Goal: Task Accomplishment & Management: Complete application form

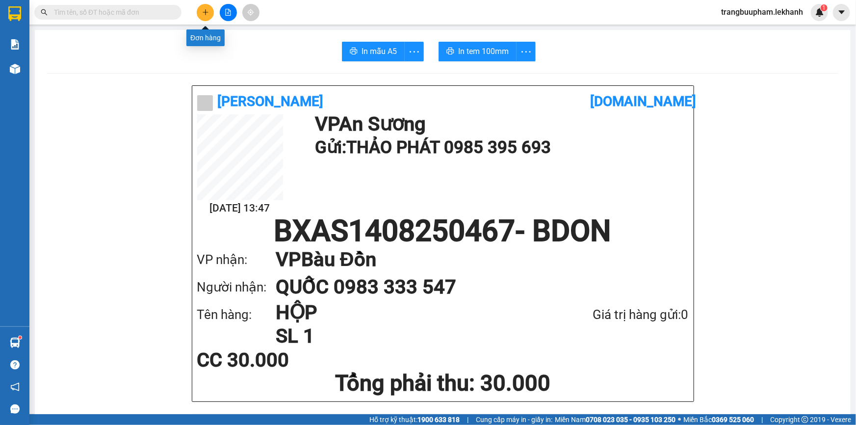
click at [210, 14] on button at bounding box center [205, 12] width 17 height 17
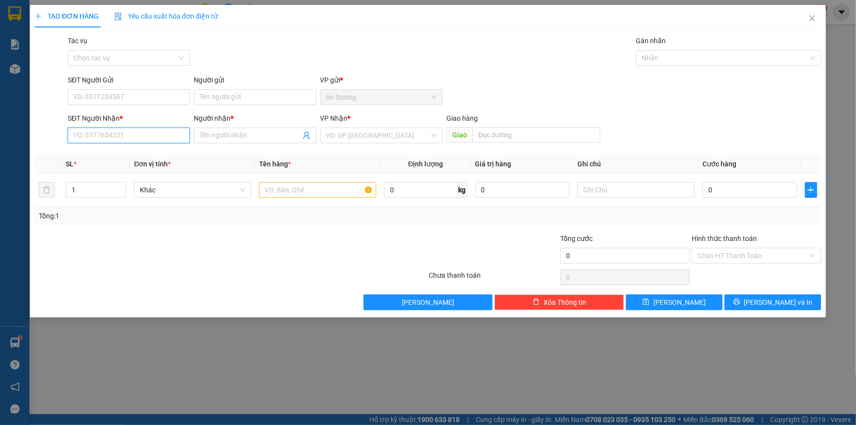
click at [158, 139] on input "SĐT Người Nhận *" at bounding box center [129, 136] width 122 height 16
type input "0353457457"
click at [142, 155] on div "0353457457 - DUY LỰC" at bounding box center [129, 155] width 110 height 11
type input "DUY LỰC"
type input "30.000"
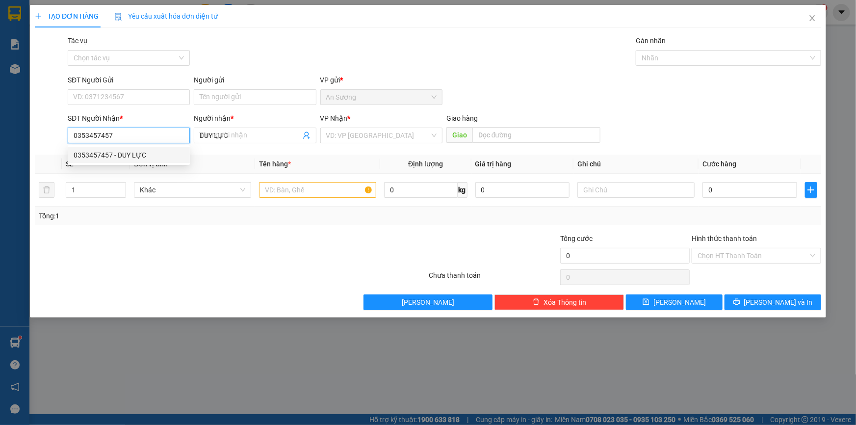
type input "30.000"
type input "0353457457"
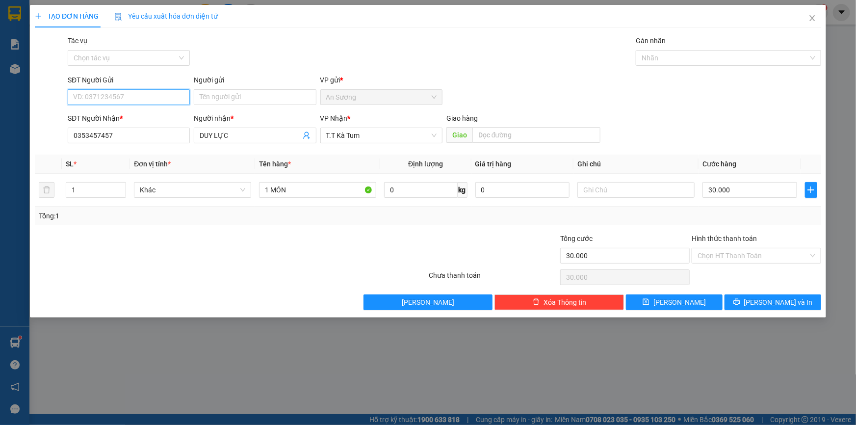
click at [149, 101] on input "SĐT Người Gửi" at bounding box center [129, 97] width 122 height 16
type input "0909362172"
click at [210, 98] on input "Người gửi" at bounding box center [255, 97] width 122 height 16
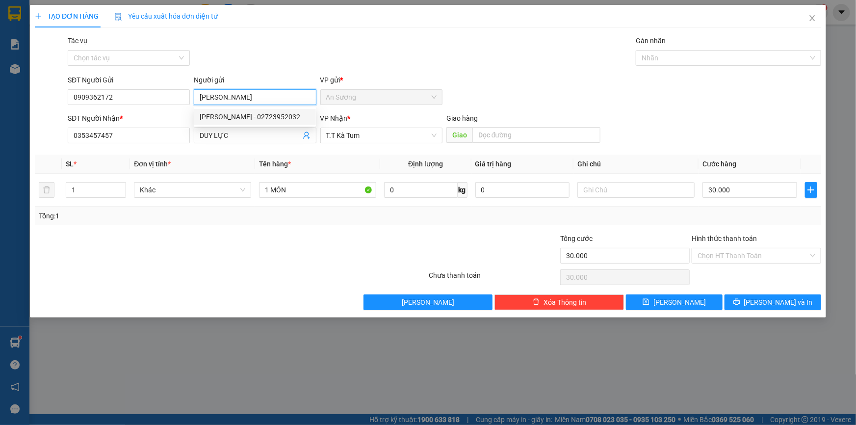
type input "[PERSON_NAME]"
click at [254, 246] on div at bounding box center [165, 250] width 263 height 34
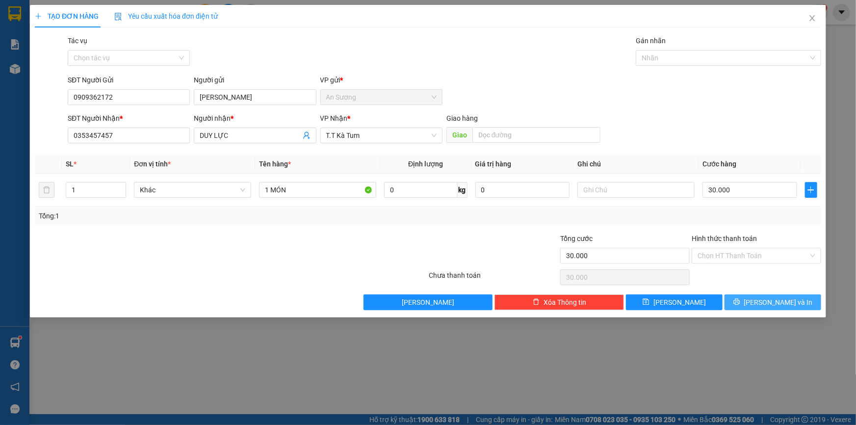
click at [749, 302] on button "[PERSON_NAME] và In" at bounding box center [772, 302] width 97 height 16
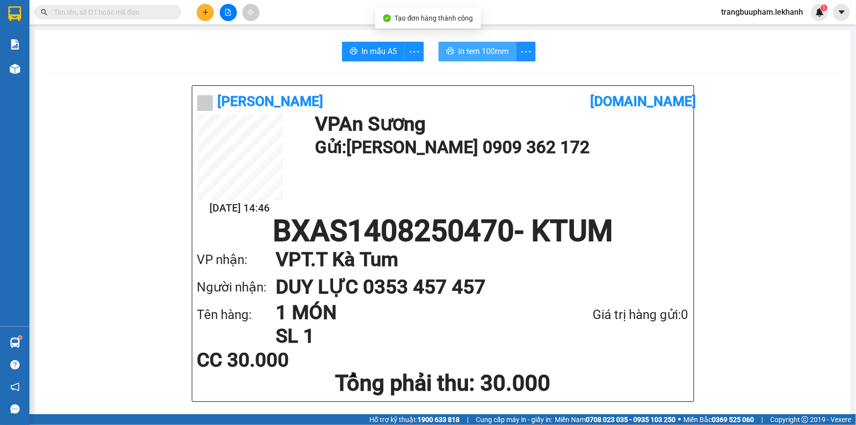
click at [463, 52] on span "In tem 100mm" at bounding box center [483, 51] width 51 height 12
click at [200, 12] on button at bounding box center [205, 12] width 17 height 17
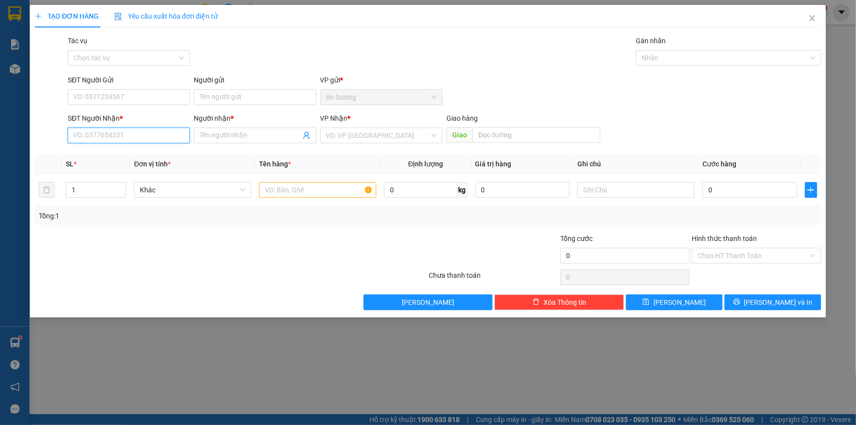
click at [129, 133] on input "SĐT Người Nhận *" at bounding box center [129, 136] width 122 height 16
click at [133, 154] on div "0971521113 - TRANG ĐINH" at bounding box center [129, 155] width 110 height 11
type input "0971521113"
type input "TRANG ĐINH"
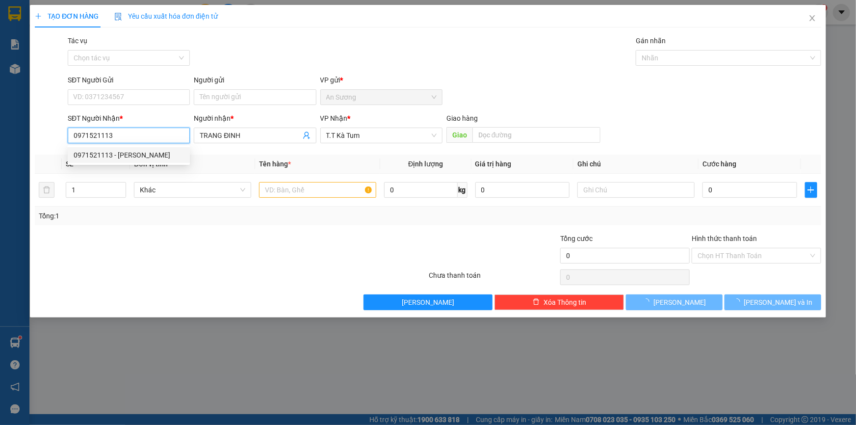
type input "30.000"
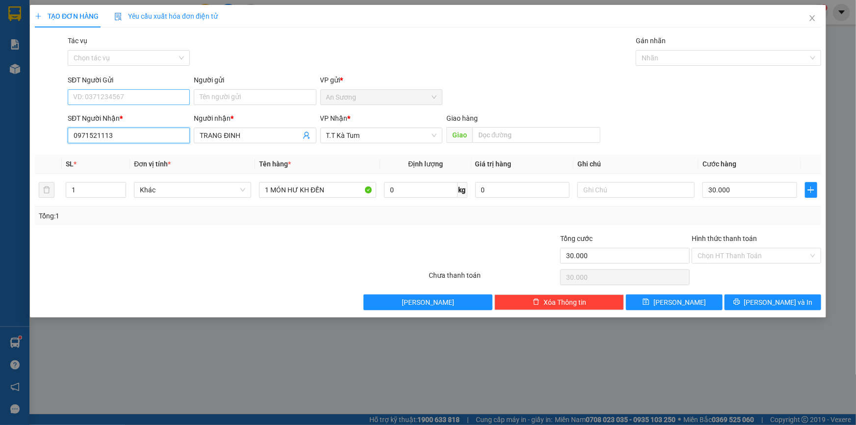
type input "0971521113"
click at [131, 95] on input "SĐT Người Gửi" at bounding box center [129, 97] width 122 height 16
type input "0906357899"
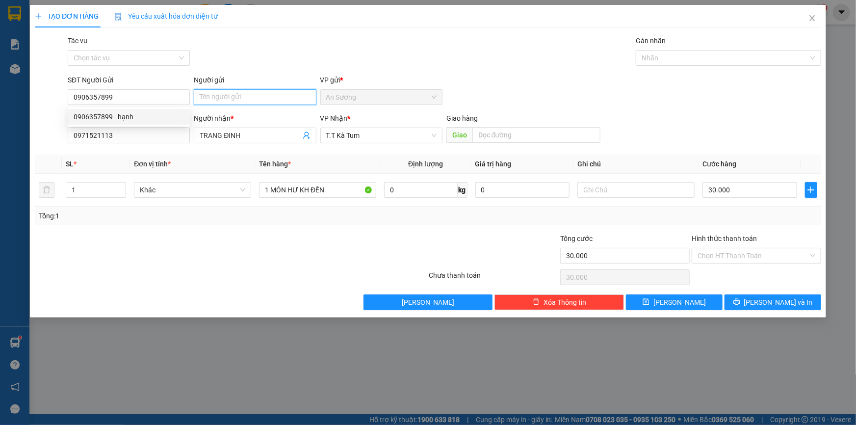
click at [202, 102] on input "Người gửi" at bounding box center [255, 97] width 122 height 16
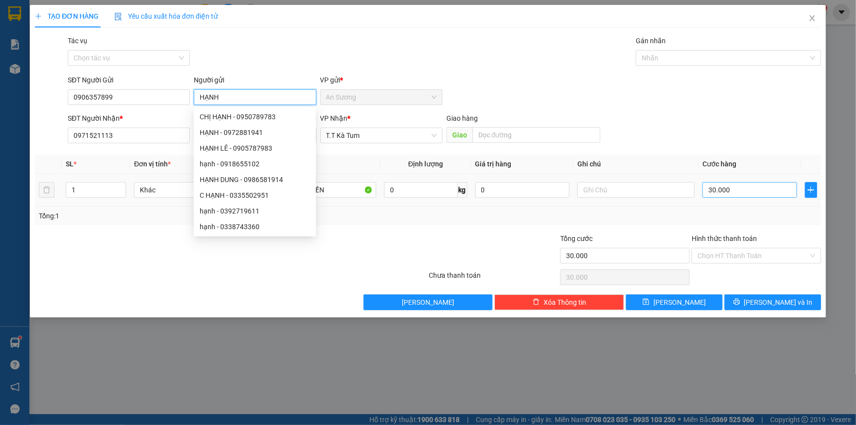
type input "HẠNH"
click at [711, 190] on input "30.000" at bounding box center [749, 190] width 95 height 16
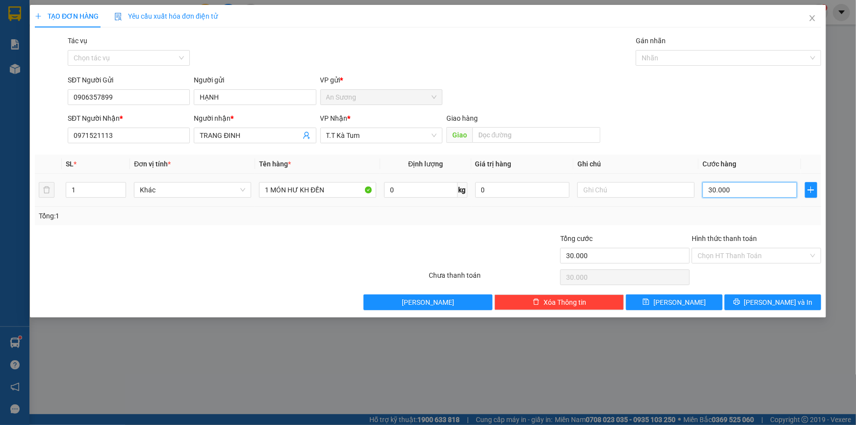
type input "4"
type input "40"
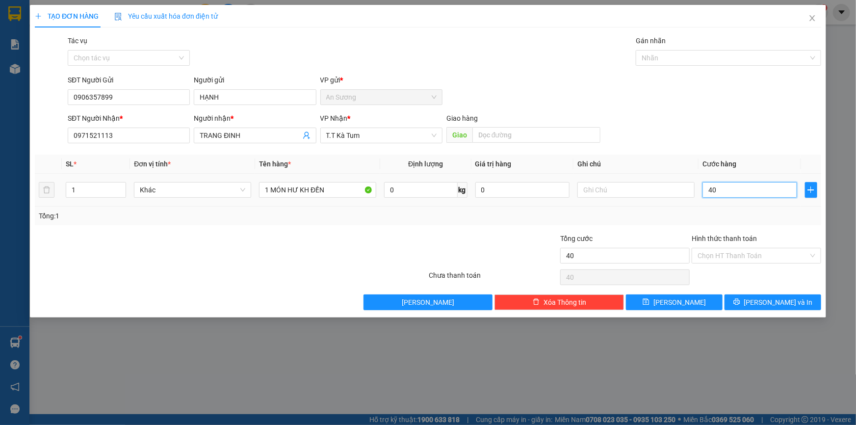
type input "40"
type input "40.000"
click at [716, 223] on div "Tổng: 1" at bounding box center [428, 215] width 786 height 19
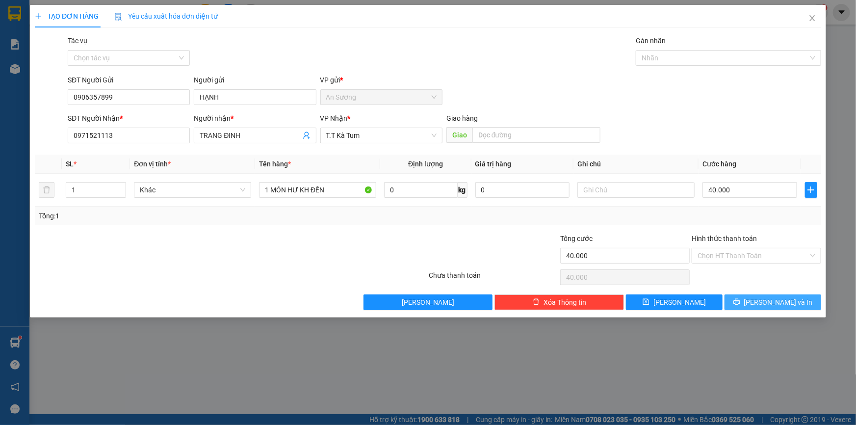
click at [790, 303] on span "[PERSON_NAME] và In" at bounding box center [778, 302] width 69 height 11
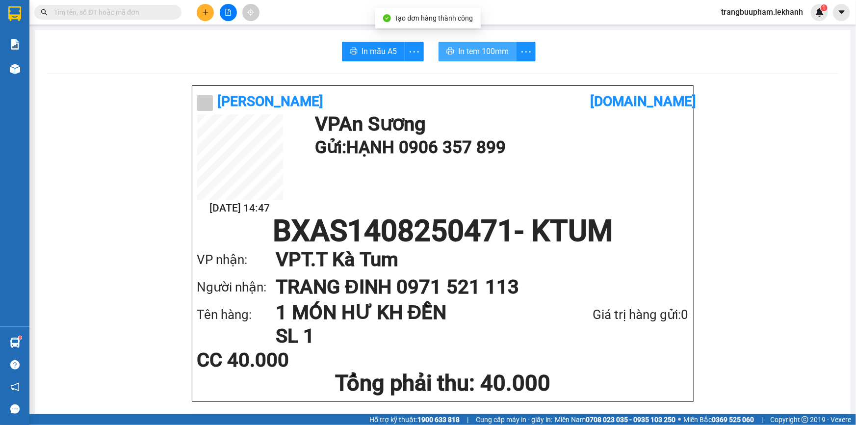
click at [470, 49] on span "In tem 100mm" at bounding box center [483, 51] width 51 height 12
click at [152, 14] on input "text" at bounding box center [112, 12] width 116 height 11
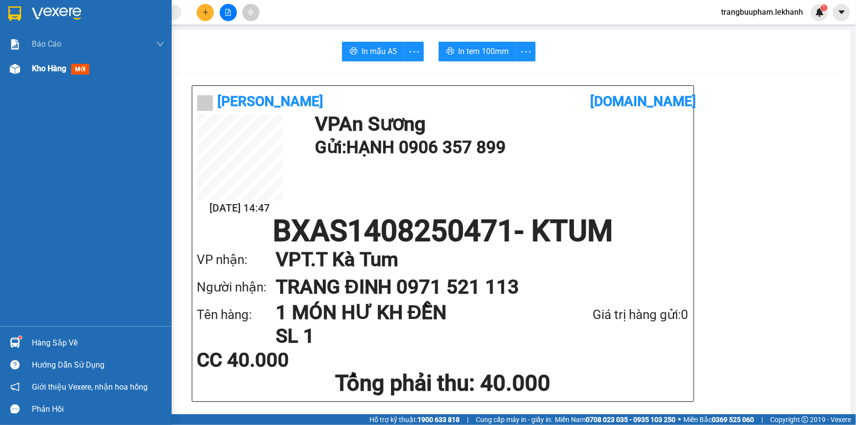
click at [43, 74] on div "Kho hàng mới" at bounding box center [62, 68] width 61 height 12
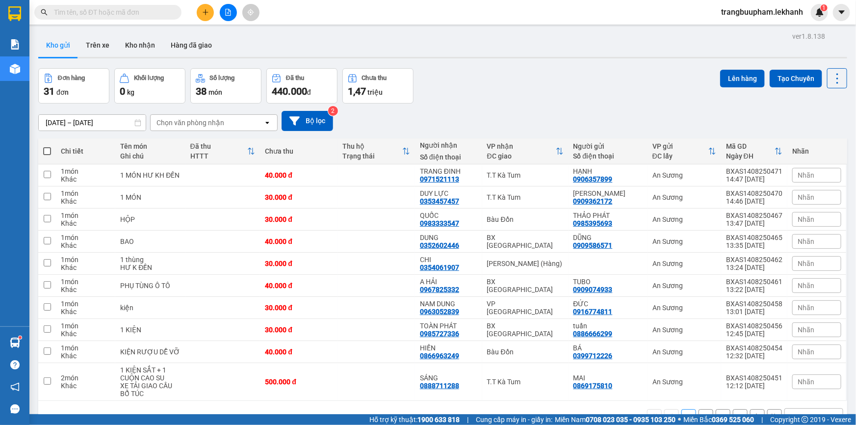
click at [150, 5] on span at bounding box center [107, 12] width 147 height 15
click at [154, 1] on div "Kết quả tìm kiếm ( 1102 ) Bộ lọc Mã ĐH Trạng thái Món hàng Tổng cước Chưa cước …" at bounding box center [428, 12] width 856 height 25
click at [154, 13] on input "text" at bounding box center [112, 12] width 116 height 11
click at [79, 19] on span at bounding box center [107, 12] width 147 height 15
click at [103, 11] on input "text" at bounding box center [112, 12] width 116 height 11
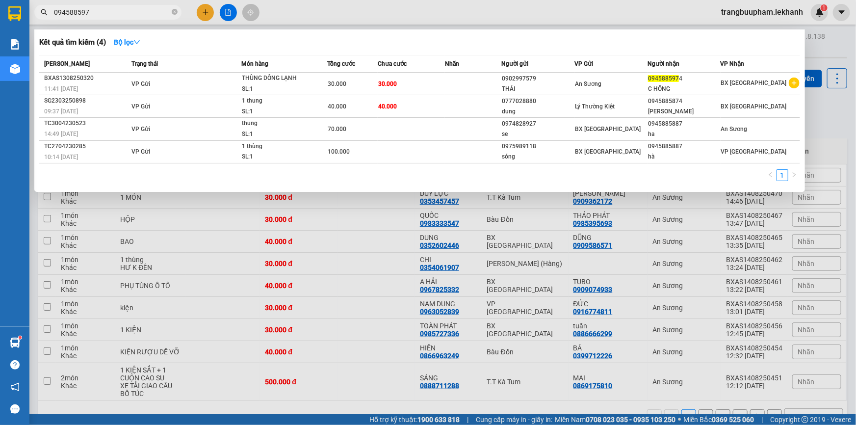
type input "0945885974"
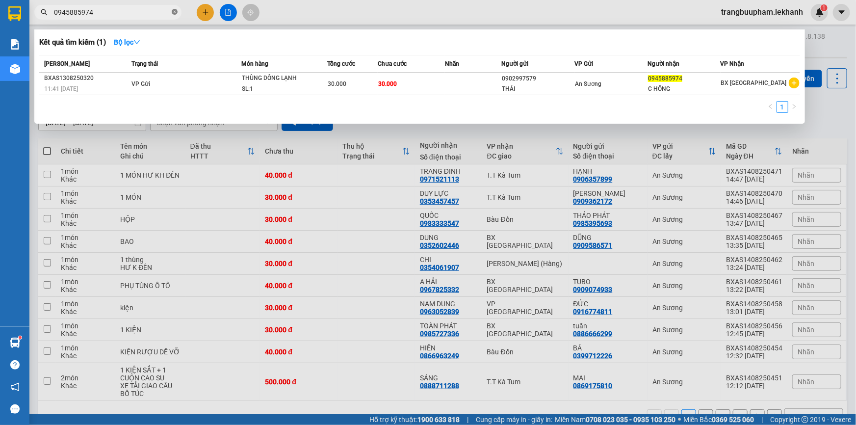
click at [175, 12] on icon "close-circle" at bounding box center [175, 12] width 6 height 6
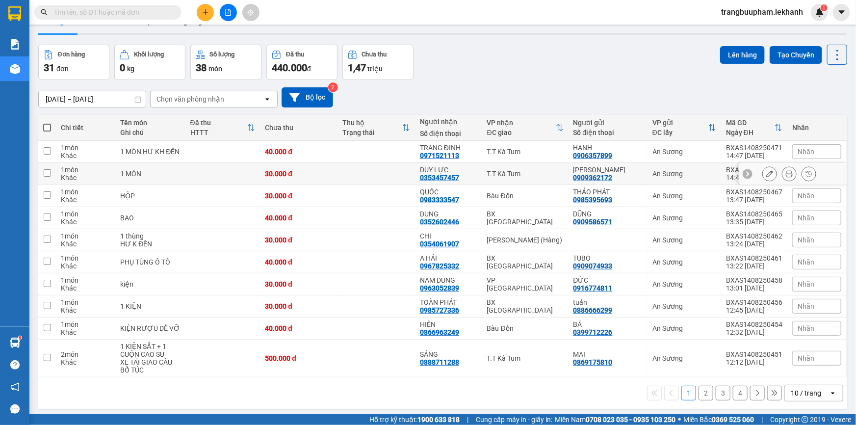
scroll to position [45, 0]
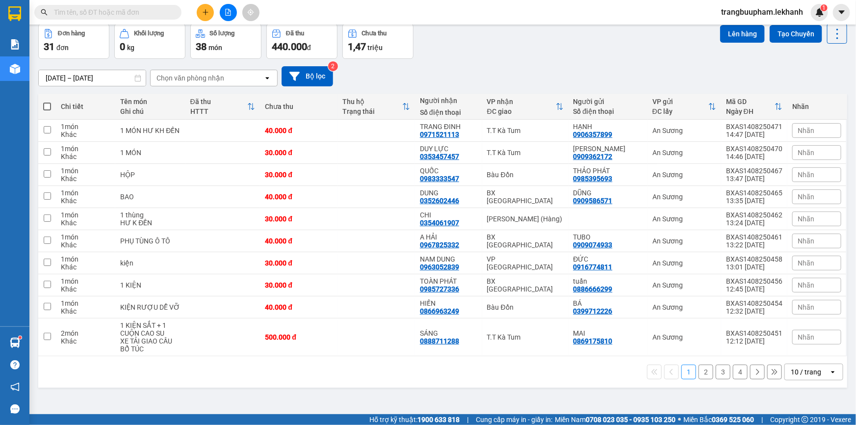
click at [733, 371] on button "4" at bounding box center [740, 371] width 15 height 15
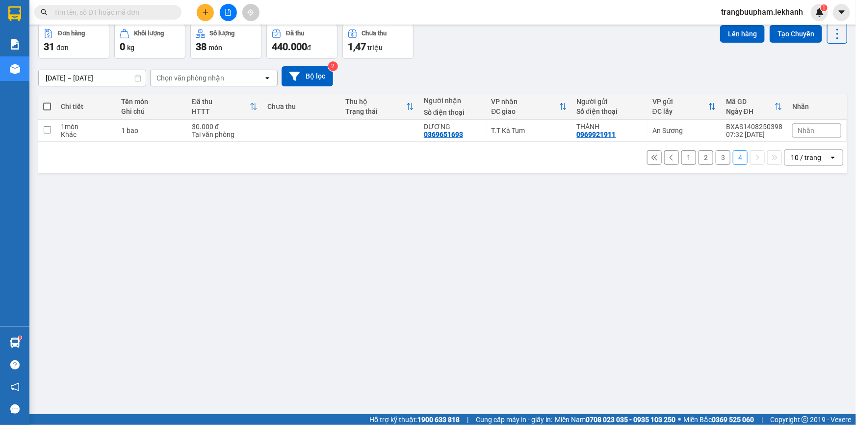
click at [681, 160] on button "1" at bounding box center [688, 157] width 15 height 15
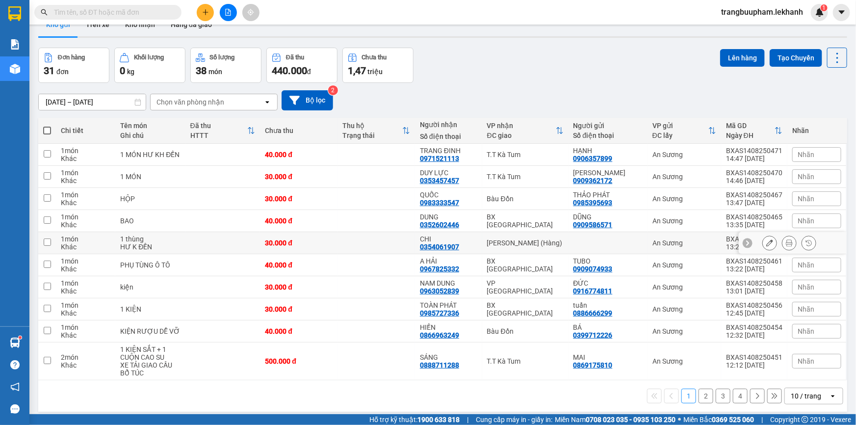
scroll to position [0, 0]
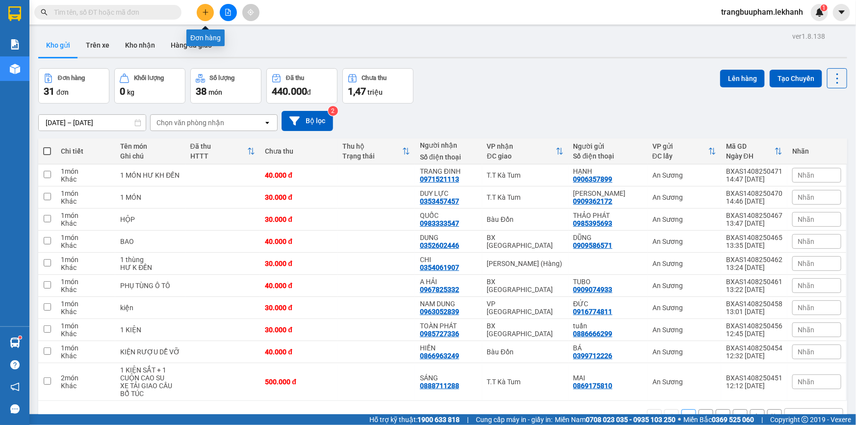
click at [204, 7] on button at bounding box center [205, 12] width 17 height 17
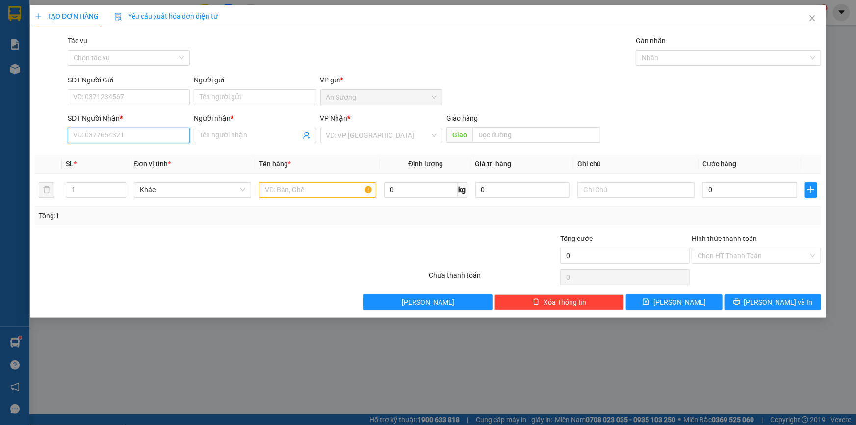
click at [127, 133] on input "SĐT Người Nhận *" at bounding box center [129, 136] width 122 height 16
click at [122, 156] on div "0945885974 - C HỒNG" at bounding box center [129, 155] width 110 height 11
type input "0945885974"
type input "C HỒNG"
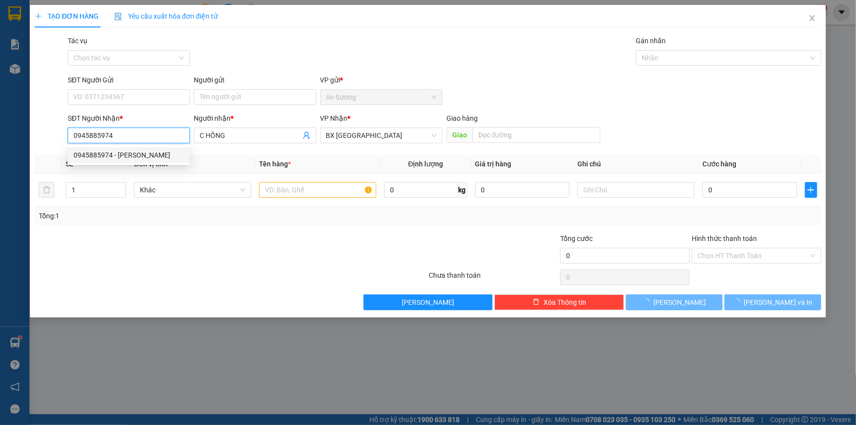
type input "30.000"
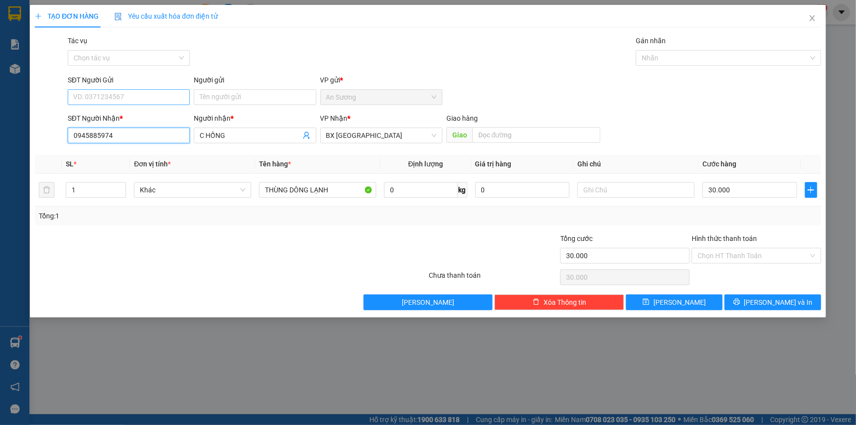
type input "0945885974"
click at [115, 98] on input "SĐT Người Gửi" at bounding box center [129, 97] width 122 height 16
type input "0939107147"
click at [216, 93] on input "Người gửi" at bounding box center [255, 97] width 122 height 16
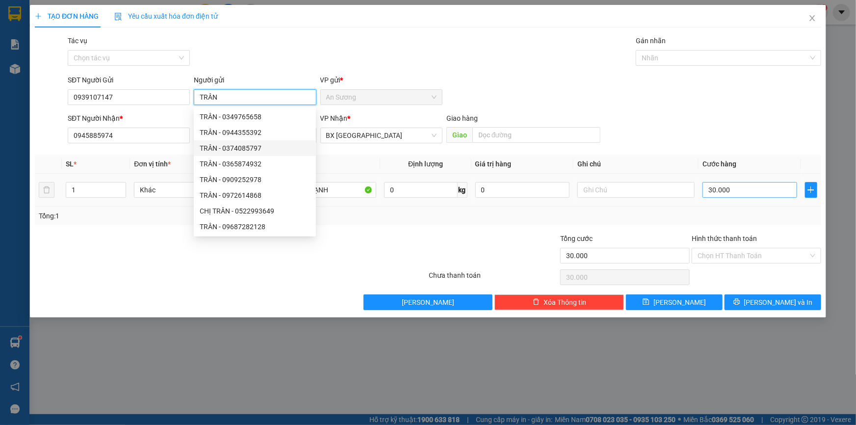
type input "TRÂN"
click at [717, 193] on input "30.000" at bounding box center [749, 190] width 95 height 16
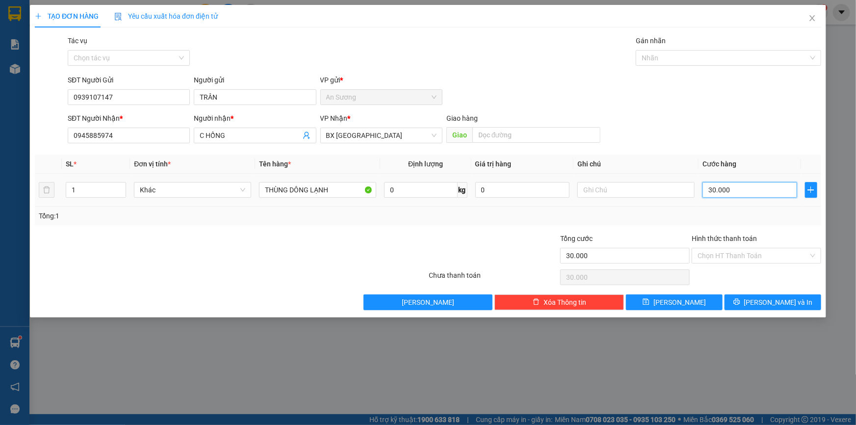
type input "4"
type input "40"
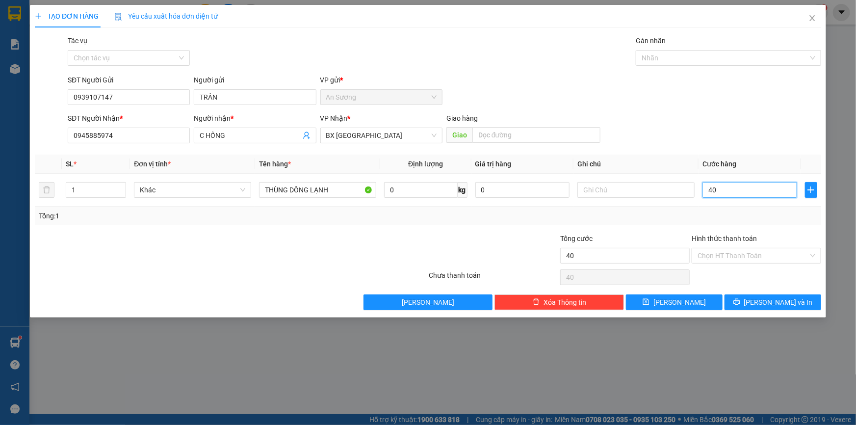
type input "40"
click at [716, 210] on div "Tổng: 1" at bounding box center [428, 215] width 778 height 11
type input "40.000"
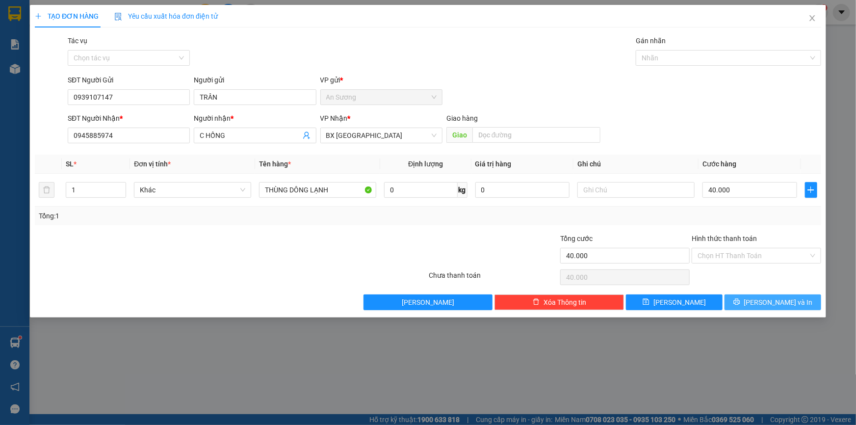
click at [780, 304] on span "[PERSON_NAME] và In" at bounding box center [778, 302] width 69 height 11
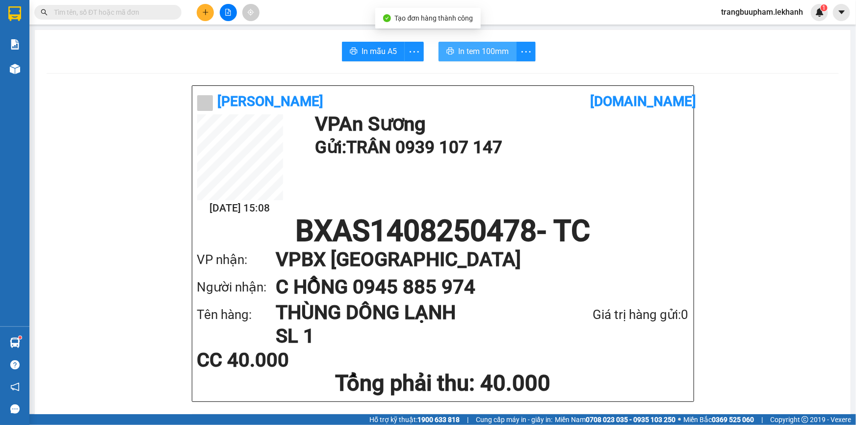
click at [486, 47] on span "In tem 100mm" at bounding box center [483, 51] width 51 height 12
click at [206, 14] on icon "plus" at bounding box center [205, 12] width 7 height 7
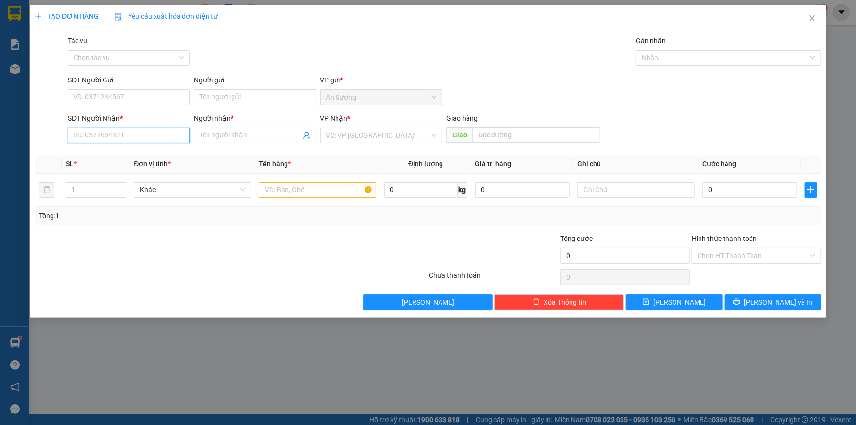
click at [146, 140] on input "SĐT Người Nhận *" at bounding box center [129, 136] width 122 height 16
type input "0918140160"
click at [142, 154] on div "0918140160 - PHÁT MINH TÂM" at bounding box center [129, 155] width 110 height 11
type input "PHÁT MINH TÂM"
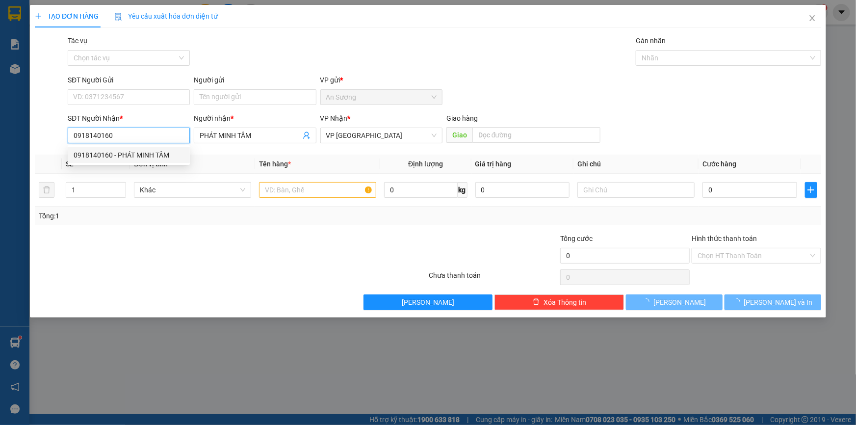
type input "30.000"
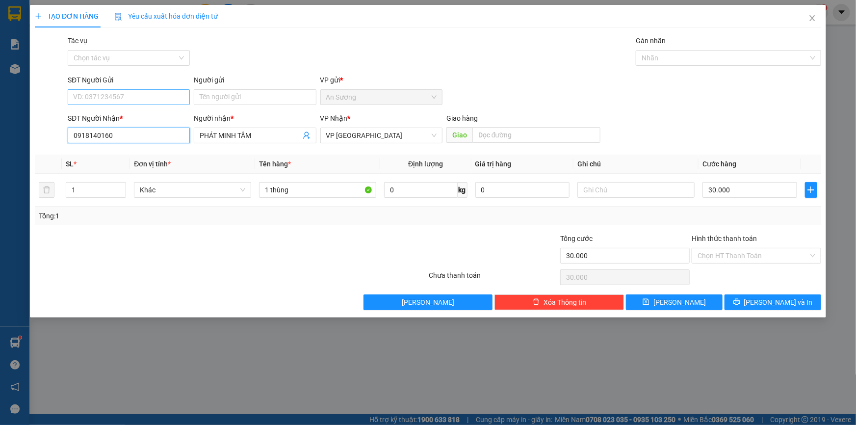
type input "0918140160"
click at [132, 95] on input "SĐT Người Gửi" at bounding box center [129, 97] width 122 height 16
type input "0972787579"
click at [228, 101] on input "Người gửi" at bounding box center [255, 97] width 122 height 16
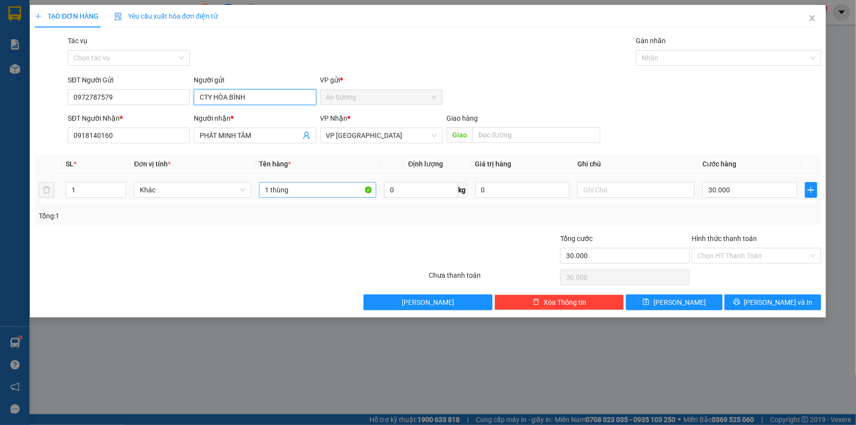
type input "CTY HÒA BÌNH"
click at [330, 188] on input "1 thùng" at bounding box center [317, 190] width 117 height 16
type input "1 BỊCH"
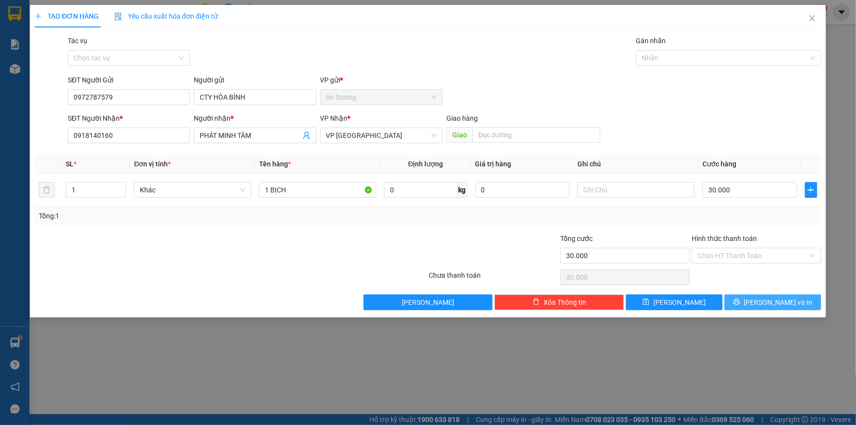
click at [767, 302] on span "[PERSON_NAME] và In" at bounding box center [778, 302] width 69 height 11
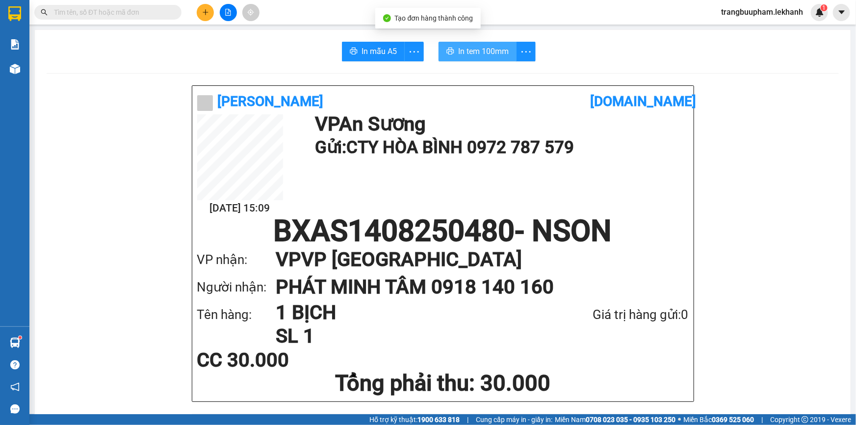
click at [470, 53] on span "In tem 100mm" at bounding box center [483, 51] width 51 height 12
click at [205, 13] on icon "plus" at bounding box center [205, 11] width 0 height 5
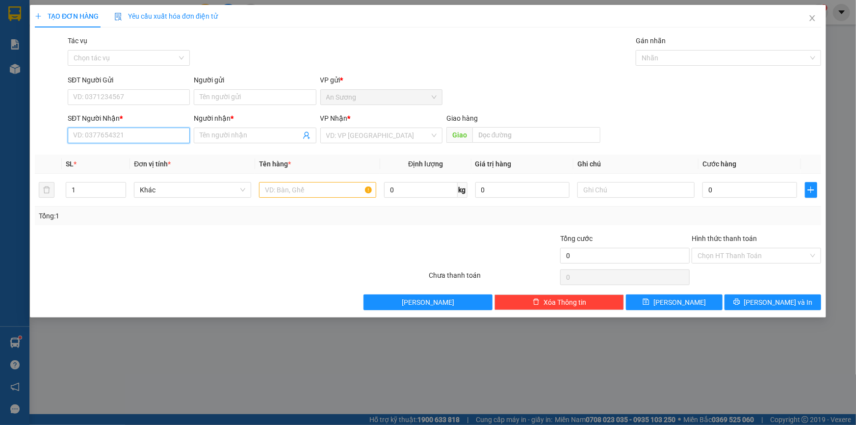
click at [151, 130] on input "SĐT Người Nhận *" at bounding box center [129, 136] width 122 height 16
type input "0913679223"
click at [213, 138] on input "Người nhận *" at bounding box center [250, 135] width 101 height 11
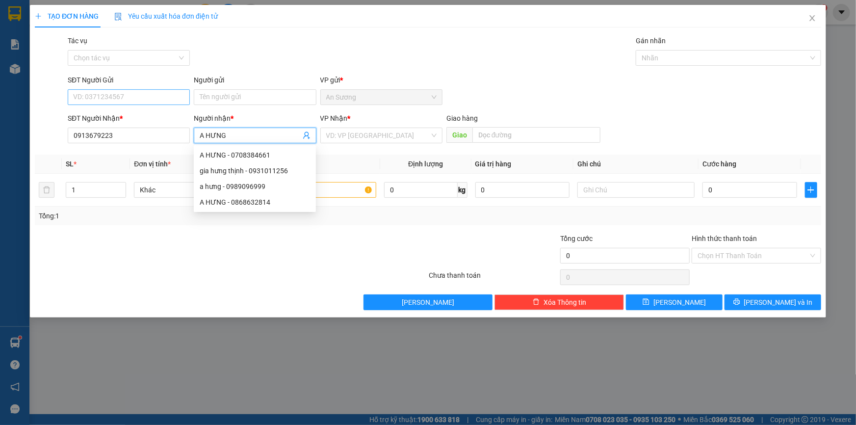
type input "A HƯNG"
click at [121, 96] on input "SĐT Người Gửi" at bounding box center [129, 97] width 122 height 16
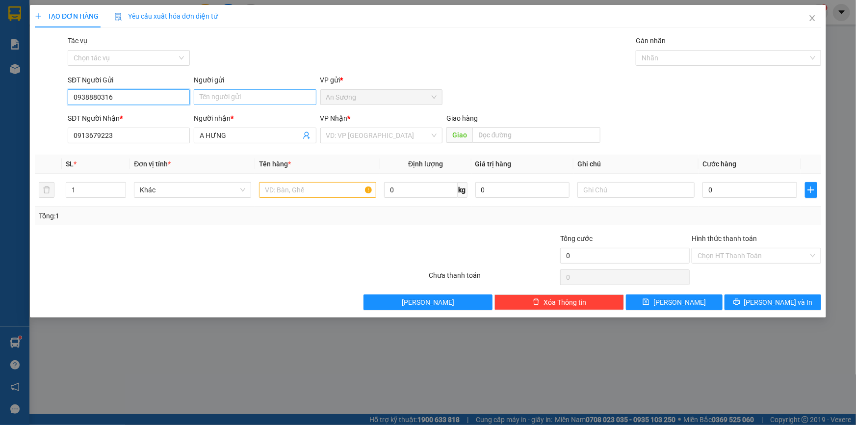
type input "0938880316"
click at [226, 92] on input "Người gửi" at bounding box center [255, 97] width 122 height 16
type input "YASAKA"
click at [376, 135] on input "search" at bounding box center [377, 135] width 103 height 15
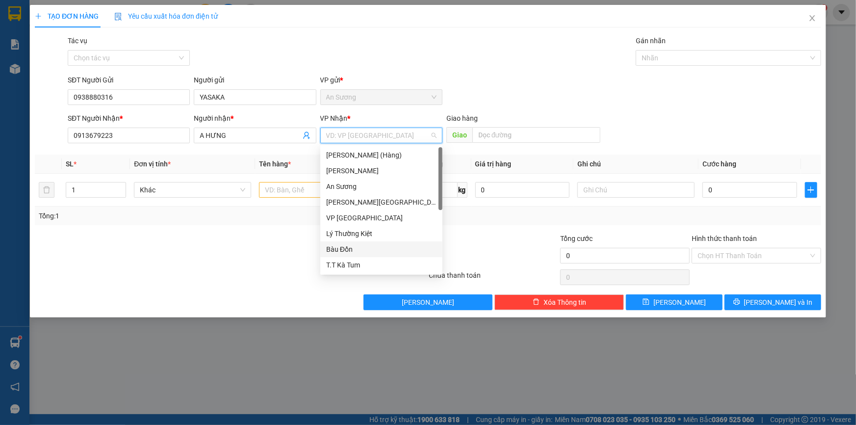
scroll to position [62, 0]
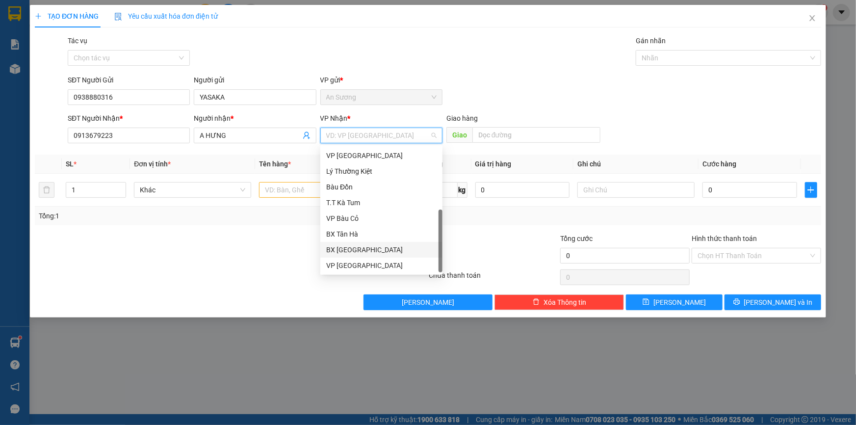
click at [358, 245] on div "BX [GEOGRAPHIC_DATA]" at bounding box center [381, 249] width 110 height 11
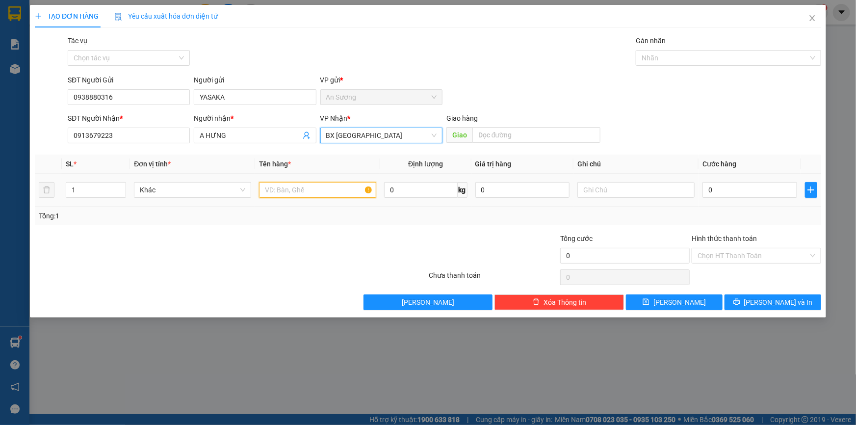
click at [292, 192] on input "text" at bounding box center [317, 190] width 117 height 16
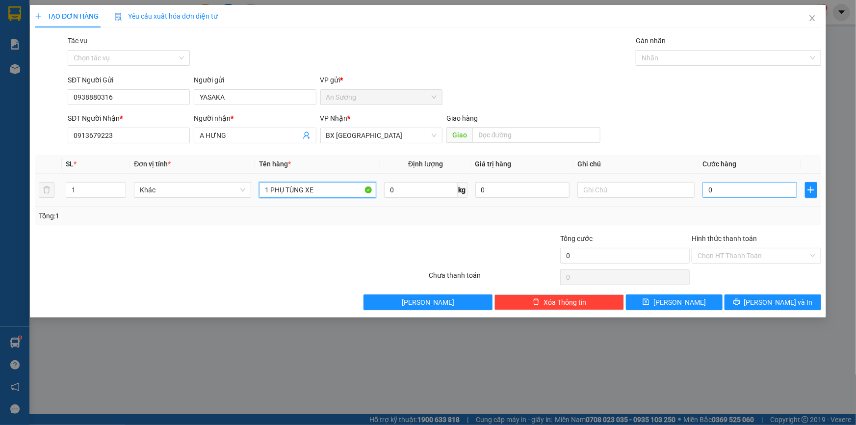
type input "1 PHỤ TÙNG XE"
click at [718, 192] on input "0" at bounding box center [749, 190] width 95 height 16
type input "3"
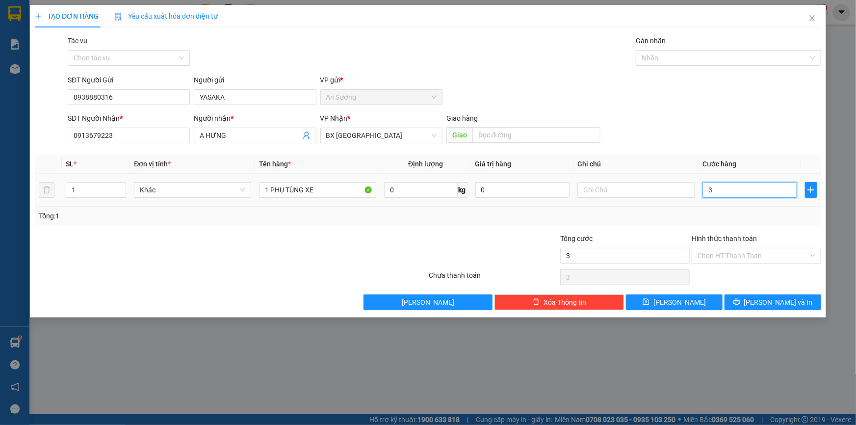
type input "30"
click at [713, 210] on div "Tổng: 1" at bounding box center [428, 215] width 778 height 11
type input "30.000"
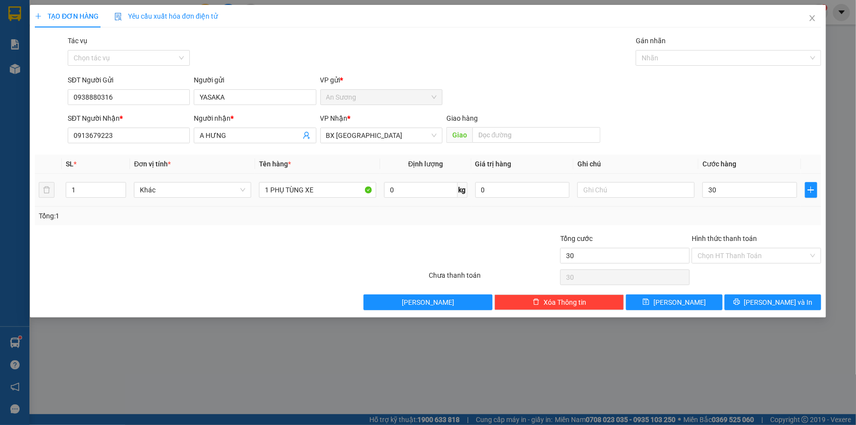
type input "30.000"
click at [773, 302] on span "[PERSON_NAME] và In" at bounding box center [778, 302] width 69 height 11
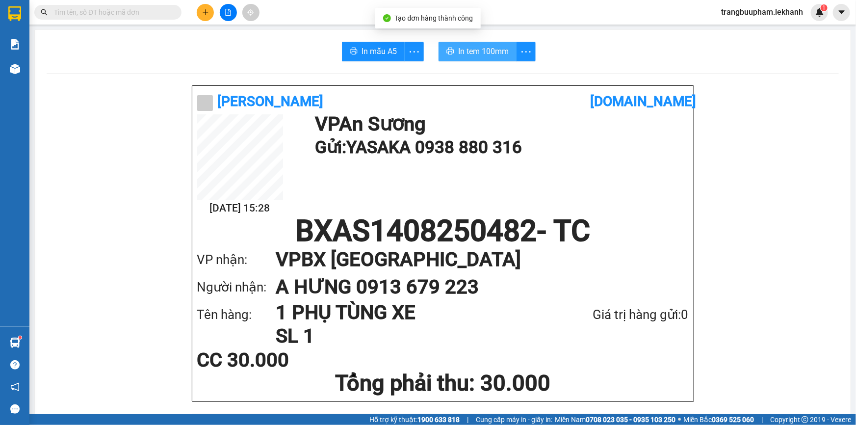
click at [470, 49] on span "In tem 100mm" at bounding box center [483, 51] width 51 height 12
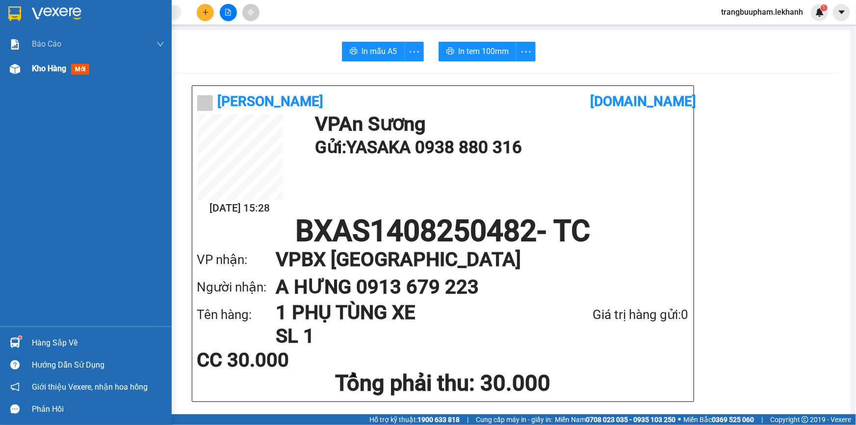
click at [58, 76] on div "Kho hàng mới" at bounding box center [98, 68] width 132 height 25
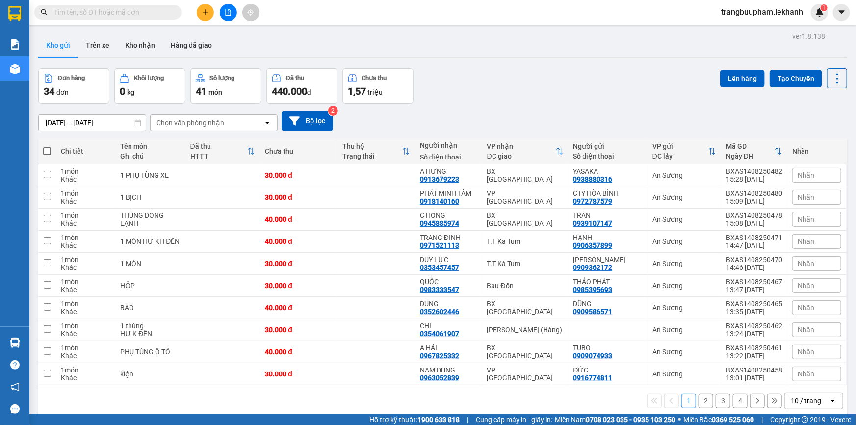
click at [736, 396] on button "4" at bounding box center [740, 400] width 15 height 15
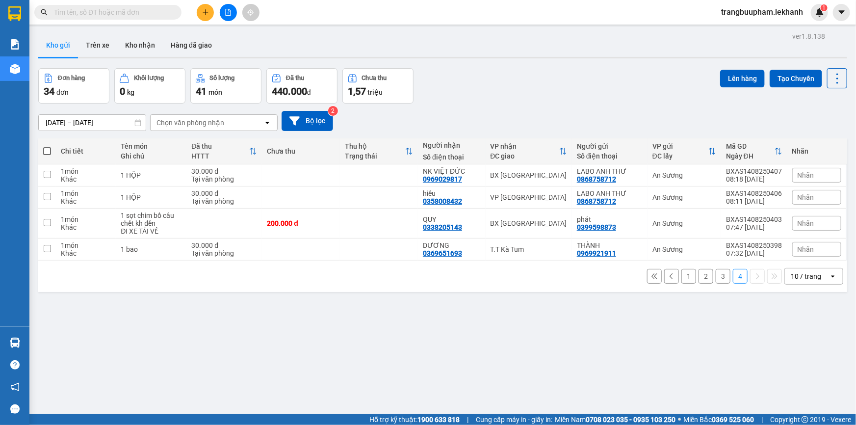
click at [682, 275] on button "1" at bounding box center [688, 276] width 15 height 15
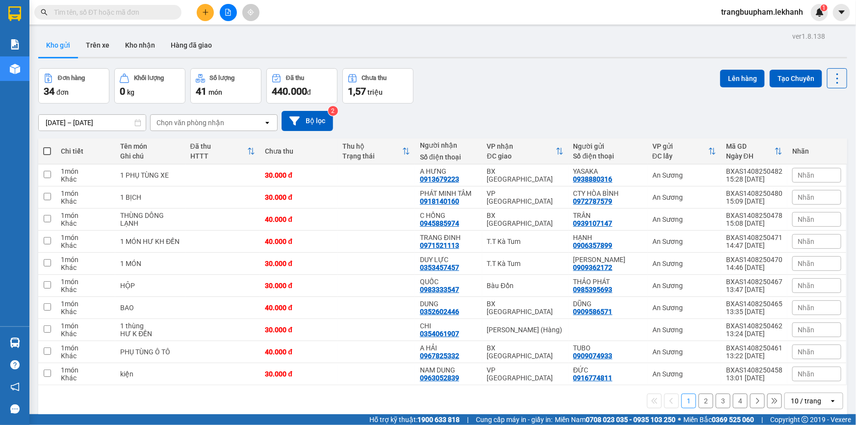
click at [214, 4] on div at bounding box center [228, 12] width 74 height 17
click at [208, 13] on icon "plus" at bounding box center [205, 12] width 7 height 7
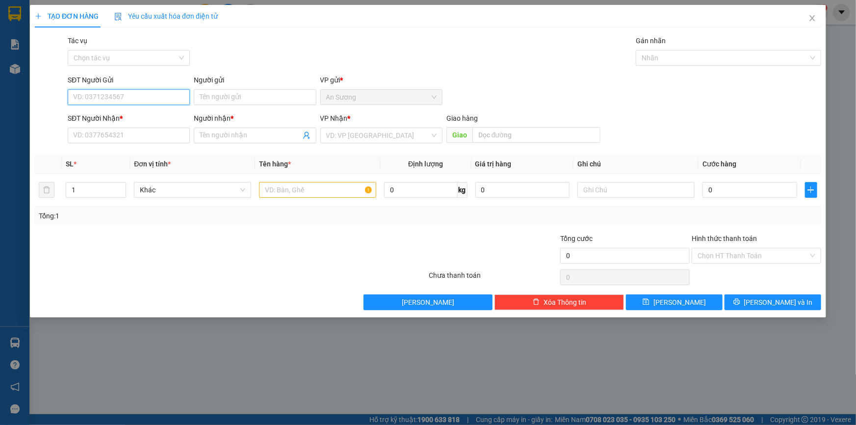
click at [126, 95] on input "SĐT Người Gửi" at bounding box center [129, 97] width 122 height 16
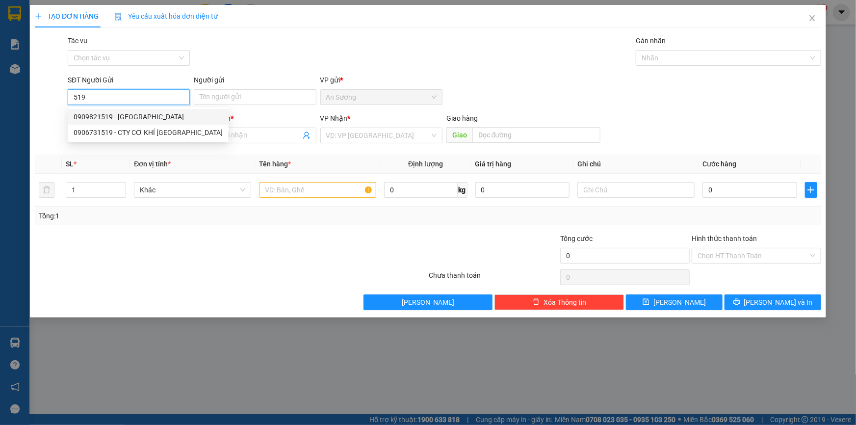
click at [147, 117] on div "0909821519 - [GEOGRAPHIC_DATA]" at bounding box center [148, 116] width 149 height 11
type input "0909821519"
type input "[PERSON_NAME]"
type input "0967863972"
type input "quốc đại"
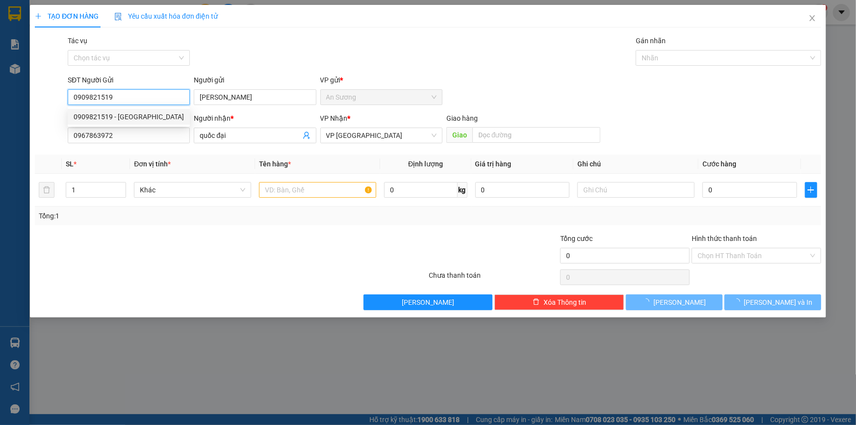
type input "120.000"
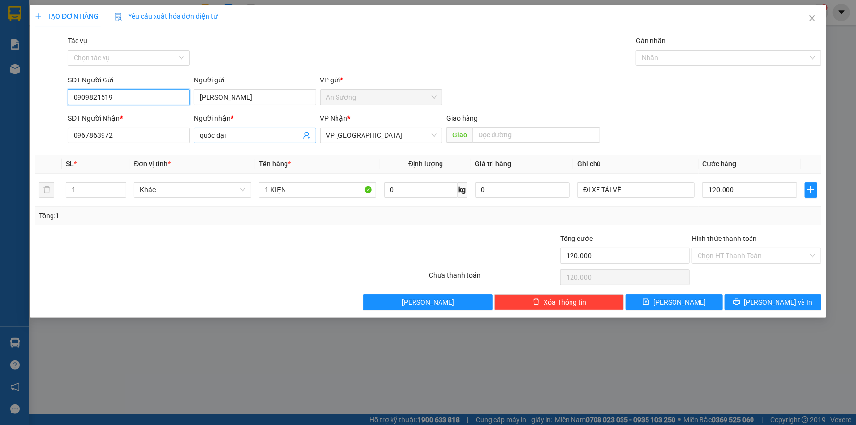
type input "0909821519"
drag, startPoint x: 236, startPoint y: 134, endPoint x: 176, endPoint y: 143, distance: 60.9
click at [177, 144] on div "SĐT Người Nhận * 0967863972 Người nhận * quốc [GEOGRAPHIC_DATA] Nhận * VP Ninh …" at bounding box center [444, 130] width 757 height 34
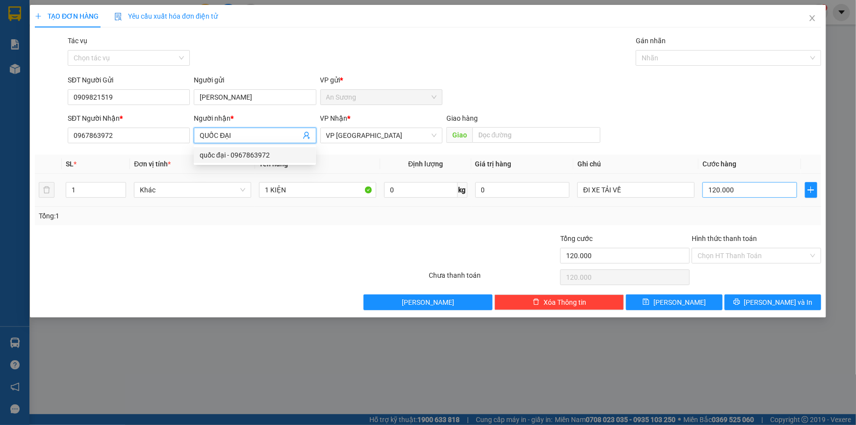
type input "QUỐC ĐẠI"
click at [720, 191] on input "120.000" at bounding box center [749, 190] width 95 height 16
type input "3"
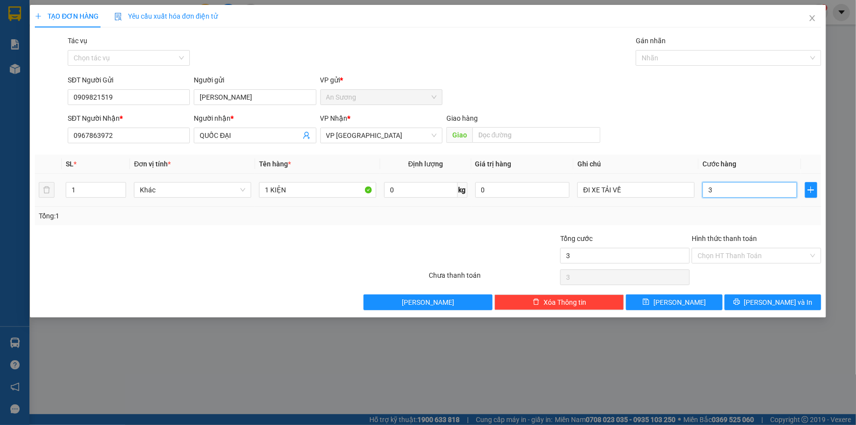
type input "30"
type input "30.000"
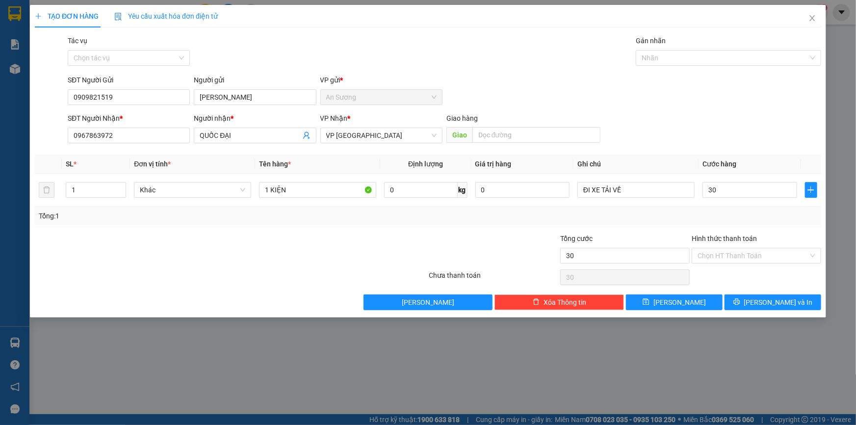
type input "30.000"
click at [615, 219] on div "Tổng: 1" at bounding box center [428, 215] width 778 height 11
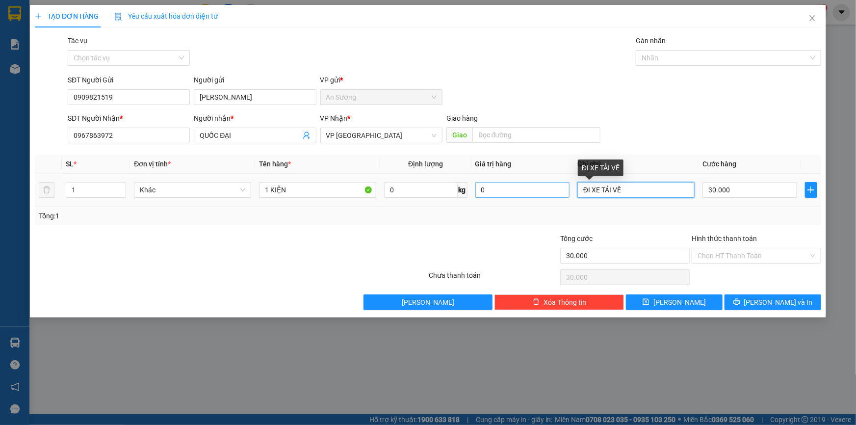
drag, startPoint x: 626, startPoint y: 188, endPoint x: 529, endPoint y: 191, distance: 97.6
click at [529, 191] on tr "1 Khác 1 KIỆN 0 kg 0 ĐI XE TẢI VỀ 30.000" at bounding box center [428, 190] width 786 height 33
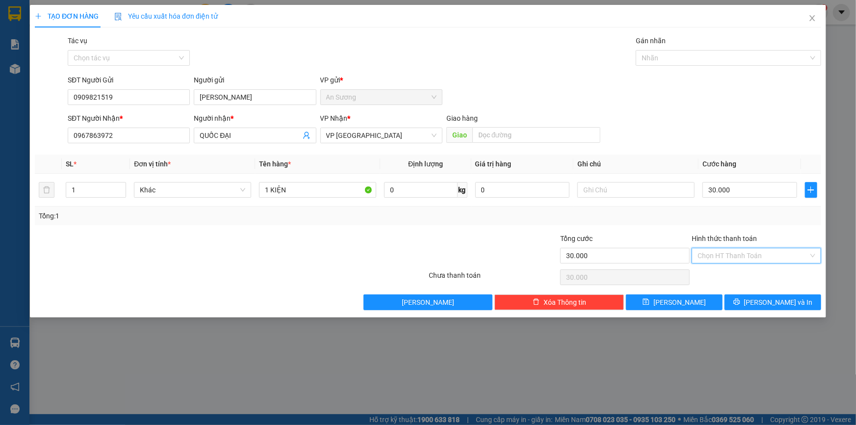
click at [755, 251] on input "Hình thức thanh toán" at bounding box center [752, 255] width 111 height 15
click at [722, 272] on div "Tại văn phòng" at bounding box center [756, 274] width 118 height 11
type input "0"
click at [751, 297] on button "[PERSON_NAME] và In" at bounding box center [772, 302] width 97 height 16
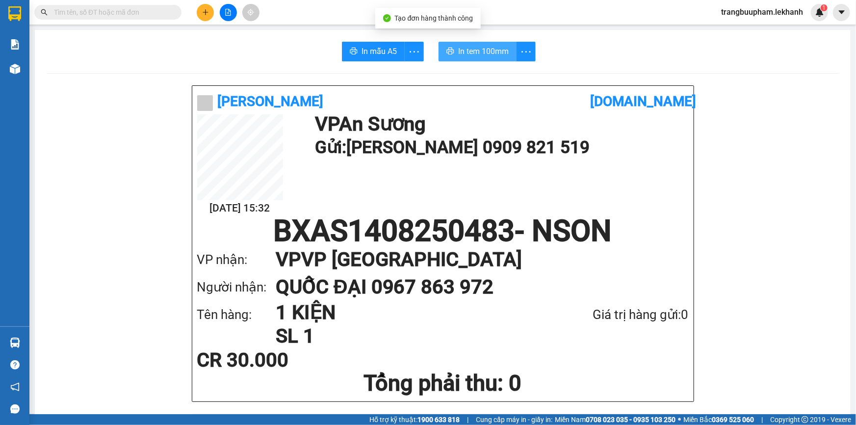
click at [484, 50] on span "In tem 100mm" at bounding box center [483, 51] width 51 height 12
click at [210, 14] on button at bounding box center [205, 12] width 17 height 17
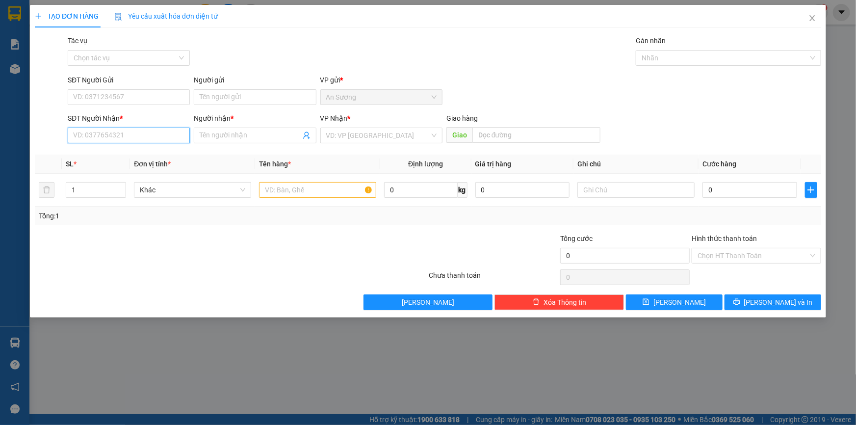
click at [140, 132] on input "SĐT Người Nhận *" at bounding box center [129, 136] width 122 height 16
type input "0968369646"
click at [205, 137] on input "Người nhận *" at bounding box center [250, 135] width 101 height 11
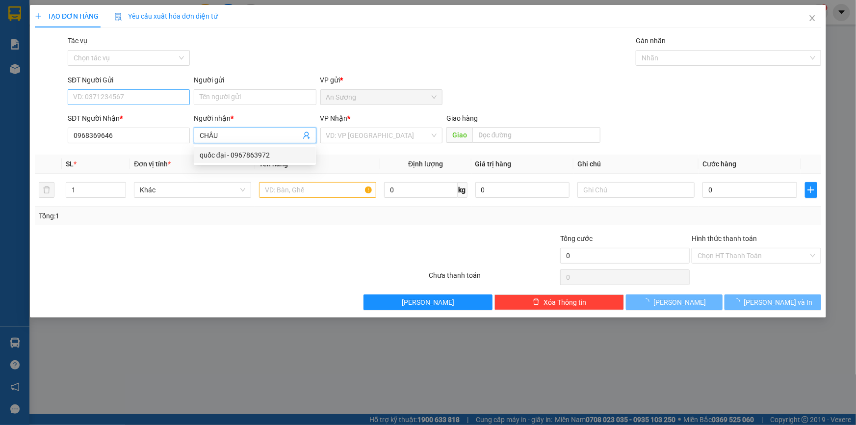
type input "CHÂU"
click at [138, 93] on input "SĐT Người Gửi" at bounding box center [129, 97] width 122 height 16
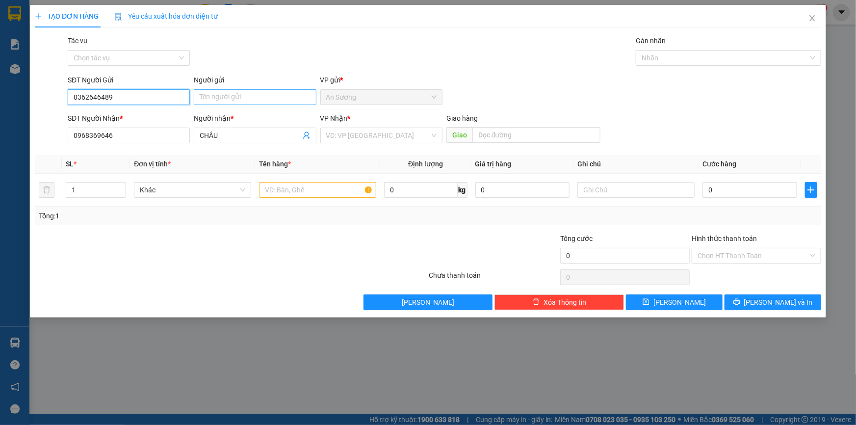
type input "0362646489"
click at [224, 101] on input "Người gửi" at bounding box center [255, 97] width 122 height 16
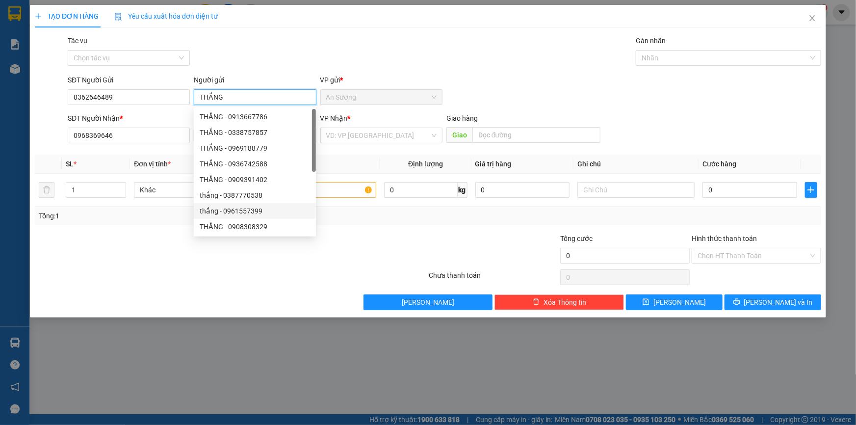
type input "THẮNG"
click at [386, 256] on div at bounding box center [362, 250] width 131 height 34
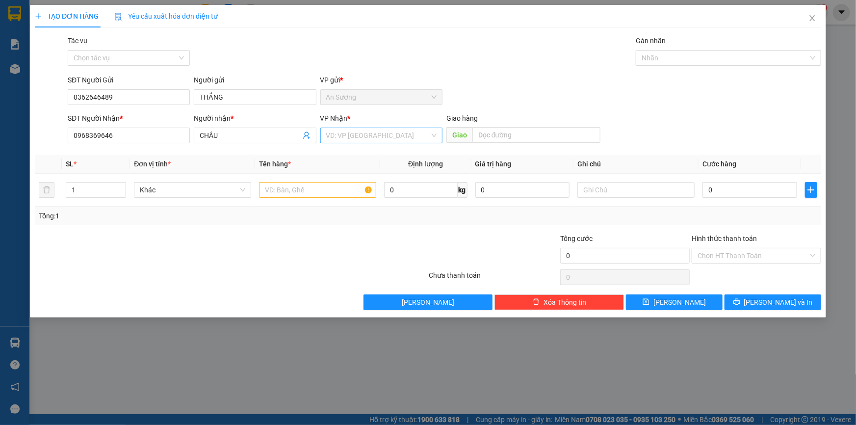
click at [374, 140] on input "search" at bounding box center [377, 135] width 103 height 15
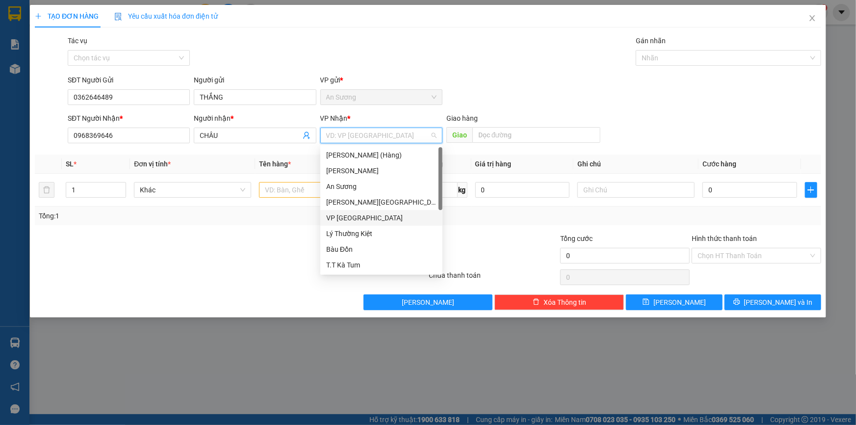
scroll to position [62, 0]
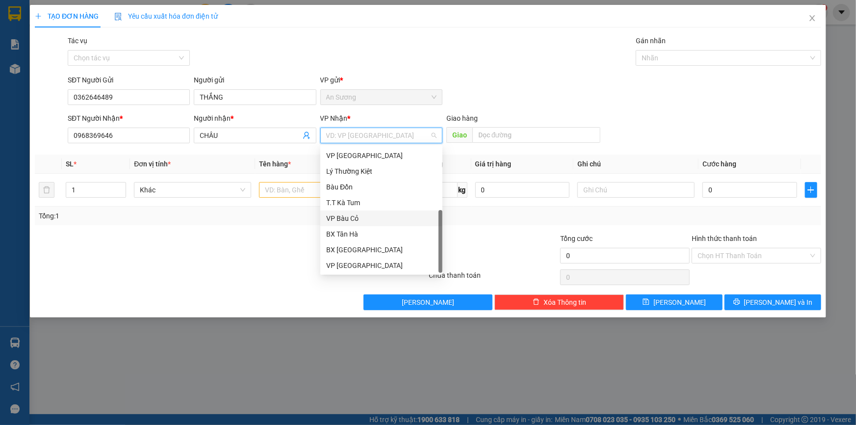
click at [358, 218] on div "VP Bàu Cỏ" at bounding box center [381, 218] width 110 height 11
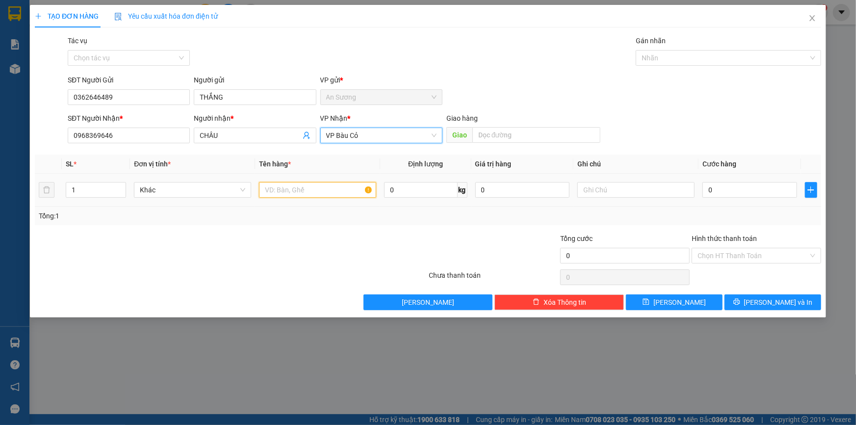
click at [299, 188] on input "text" at bounding box center [317, 190] width 117 height 16
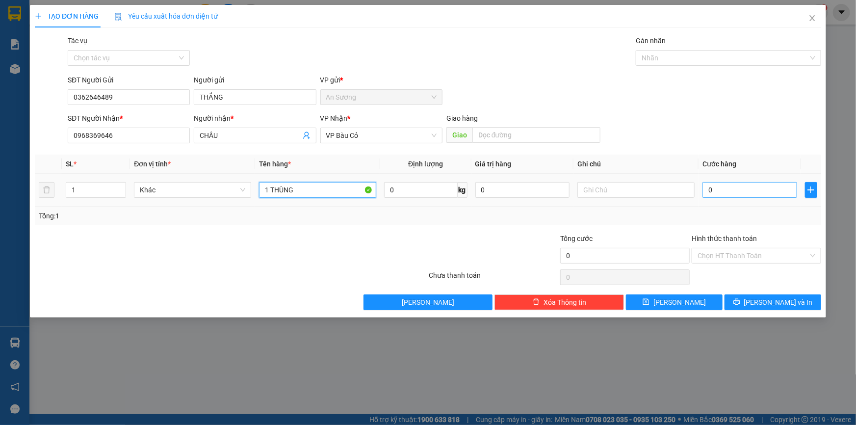
type input "1 THÙNG"
click at [709, 194] on input "0" at bounding box center [749, 190] width 95 height 16
type input "3"
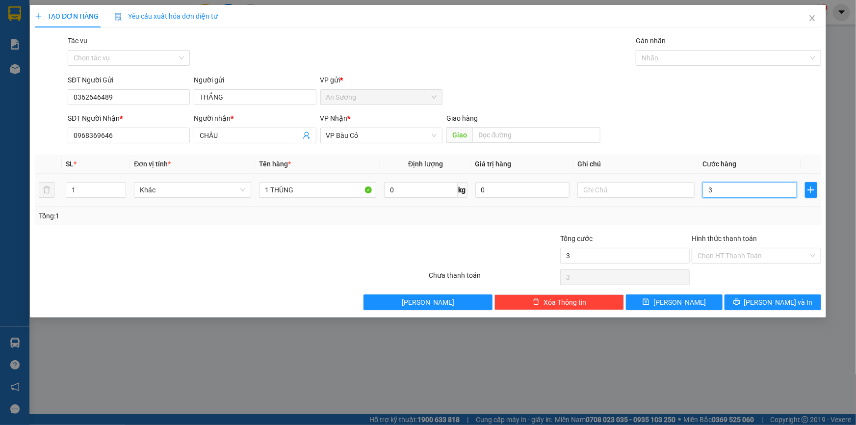
type input "30"
type input "30.000"
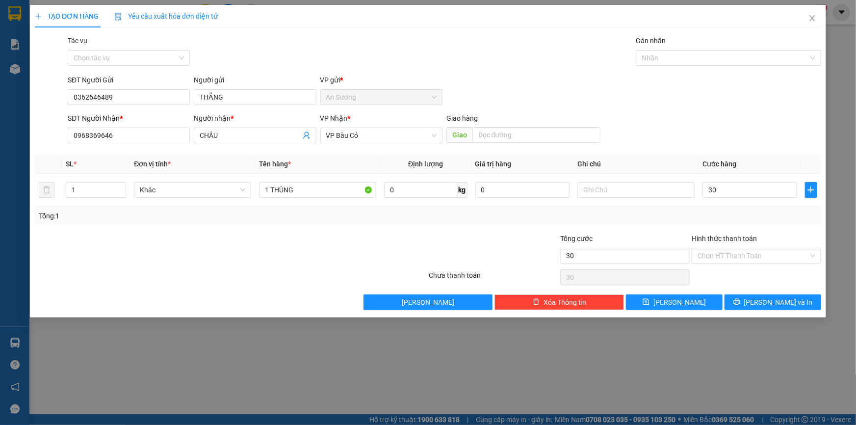
type input "30.000"
click at [725, 221] on div "Tổng: 1" at bounding box center [428, 215] width 786 height 19
click at [766, 306] on span "[PERSON_NAME] và In" at bounding box center [778, 302] width 69 height 11
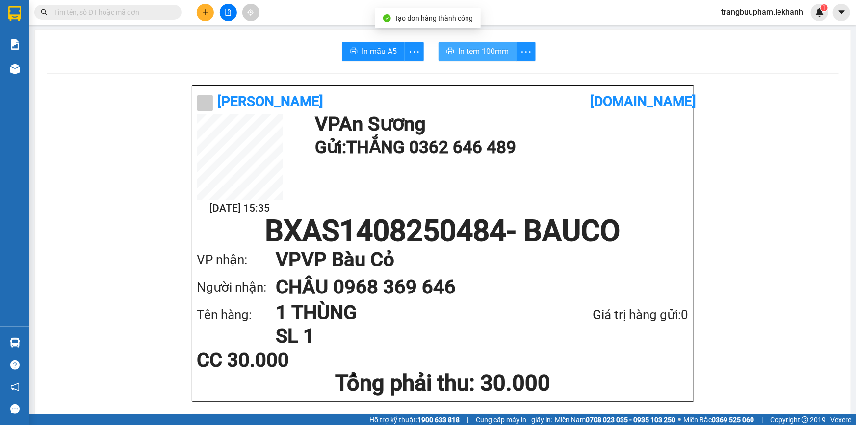
click at [463, 56] on span "In tem 100mm" at bounding box center [483, 51] width 51 height 12
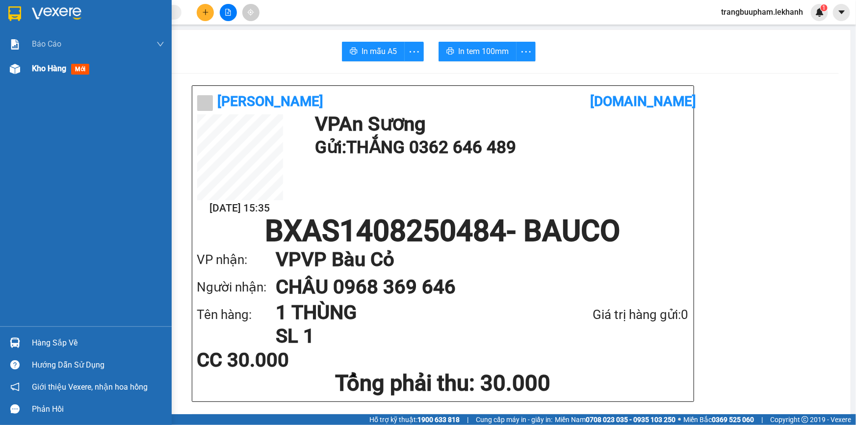
click at [72, 71] on span "mới" at bounding box center [80, 69] width 18 height 11
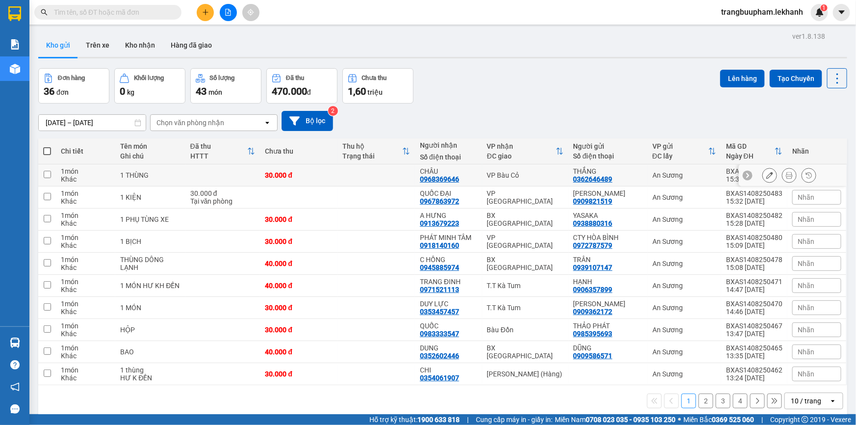
click at [767, 175] on button at bounding box center [770, 175] width 14 height 17
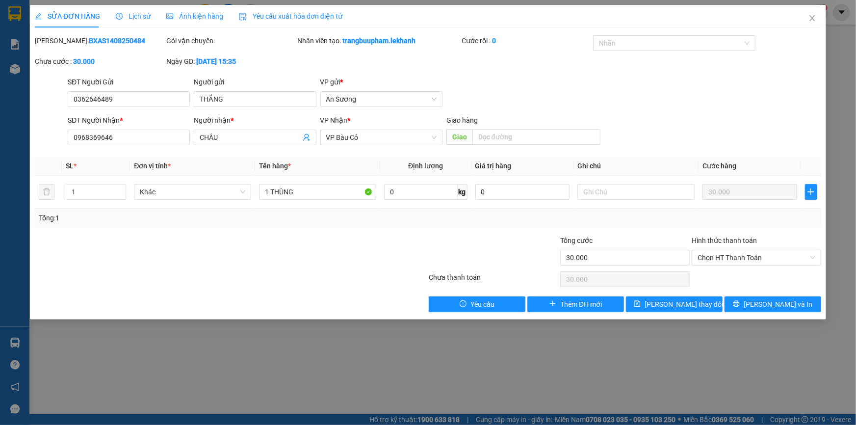
type input "0362646489"
type input "THẮNG"
type input "0968369646"
type input "CHÂU"
type input "30.000"
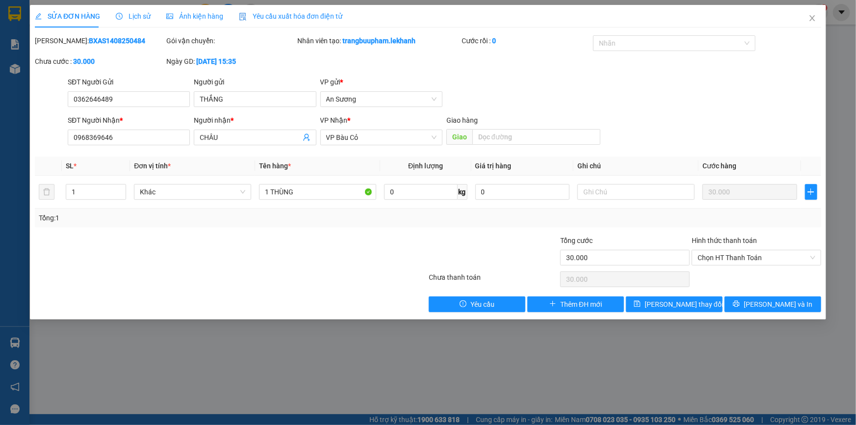
type input "30.000"
click at [593, 196] on input "text" at bounding box center [635, 192] width 117 height 16
type input "+ 20K = 50K"
click at [780, 308] on span "[PERSON_NAME] và In" at bounding box center [778, 304] width 69 height 11
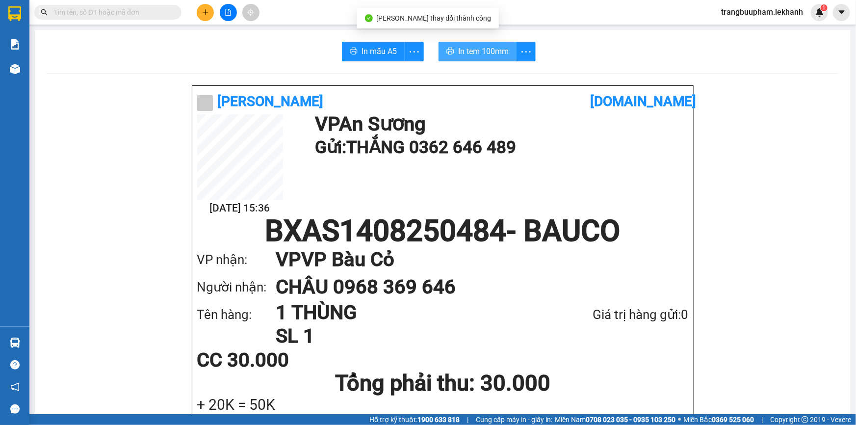
click at [460, 44] on button "In tem 100mm" at bounding box center [477, 52] width 78 height 20
click at [333, 230] on h1 "BXAS1408250484 - BAUCO" at bounding box center [442, 230] width 491 height 29
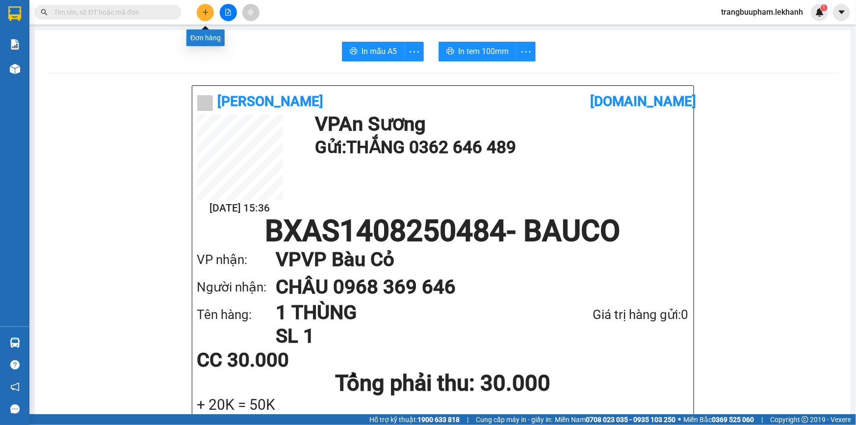
click at [203, 12] on icon "plus" at bounding box center [205, 12] width 7 height 7
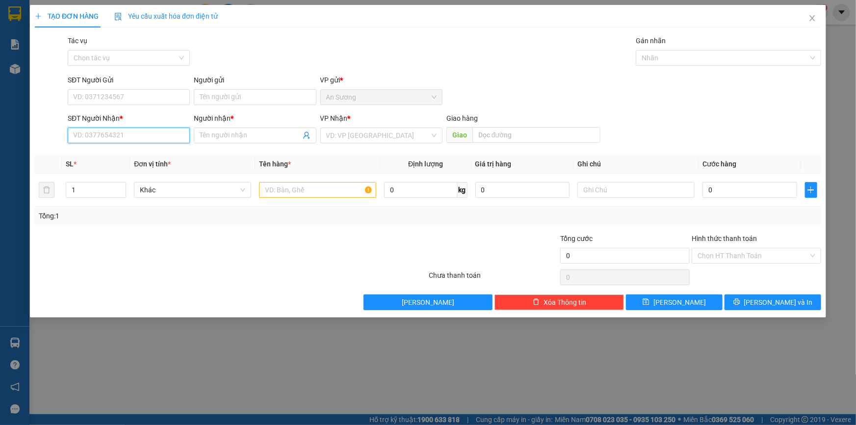
click at [102, 136] on input "SĐT Người Nhận *" at bounding box center [129, 136] width 122 height 16
click at [114, 98] on input "SĐT Người Gửi" at bounding box center [129, 97] width 122 height 16
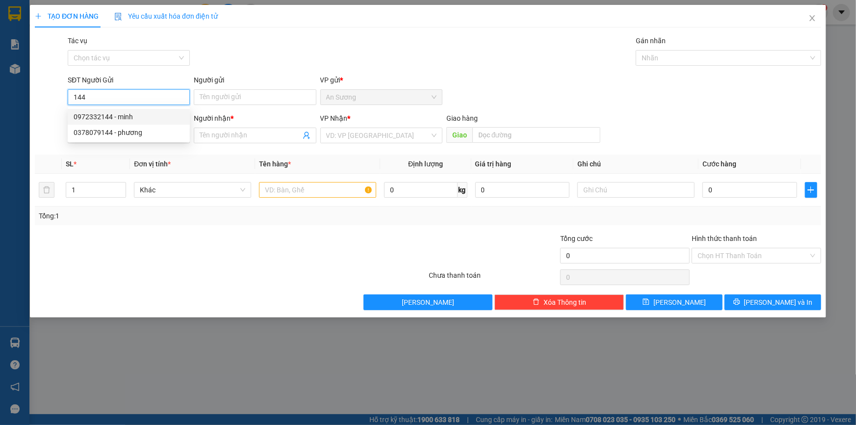
click at [124, 116] on div "0972332144 - minh" at bounding box center [129, 116] width 110 height 11
type input "0972332144"
type input "minh"
type input "0976171550"
type input "nghĩa"
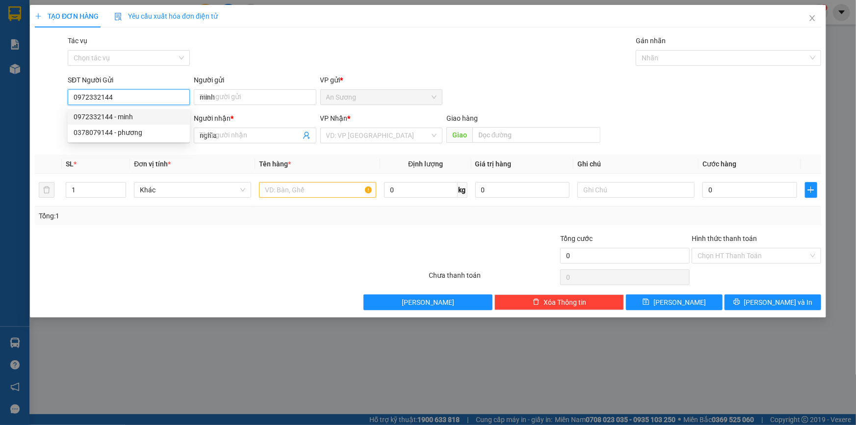
type input "50.000"
type input "0972332144"
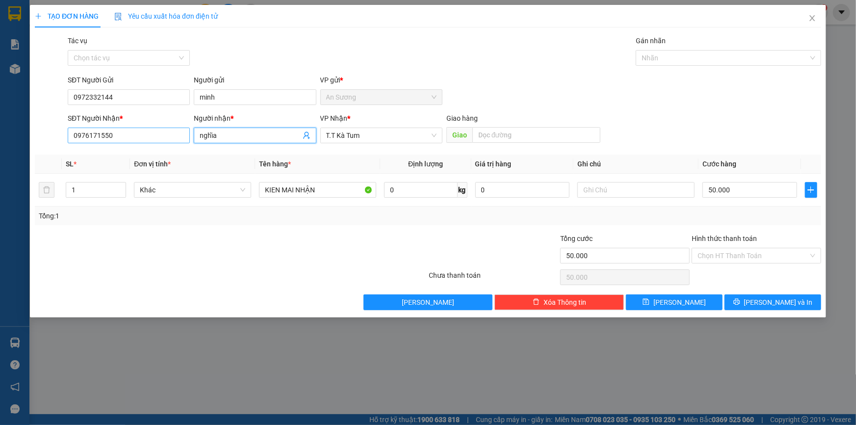
drag, startPoint x: 249, startPoint y: 136, endPoint x: 184, endPoint y: 136, distance: 65.2
click at [184, 136] on div "SĐT Người Nhận * 0976171550 Người nhận * nghĩa nghĩa VP Nhận * T.T Kà Tum Gia…" at bounding box center [444, 130] width 757 height 34
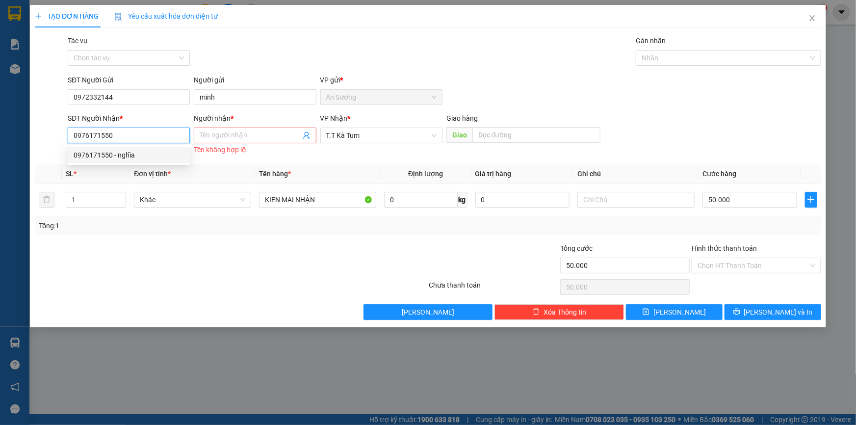
drag, startPoint x: 108, startPoint y: 140, endPoint x: 71, endPoint y: 144, distance: 37.0
click at [71, 144] on div "SĐT Người Nhận * 0976171550" at bounding box center [129, 130] width 122 height 34
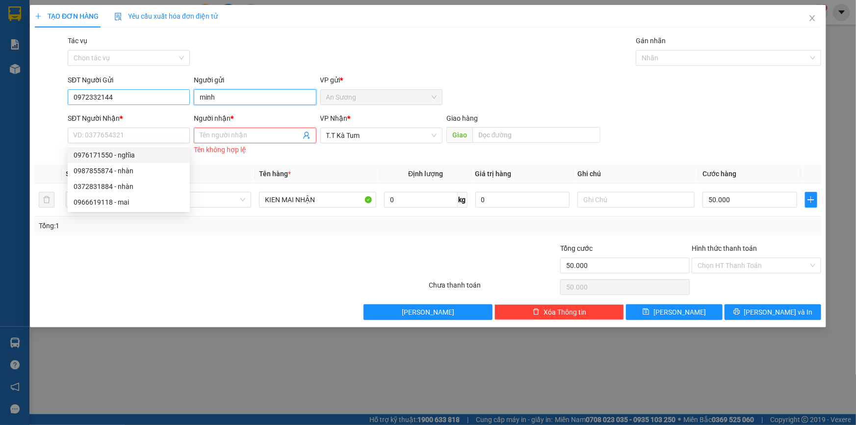
drag, startPoint x: 225, startPoint y: 95, endPoint x: 164, endPoint y: 97, distance: 61.4
click at [164, 97] on div "SĐT Người Gửi 0972332144 Người gửi minh minh VP gửi * [PERSON_NAME]" at bounding box center [444, 92] width 757 height 34
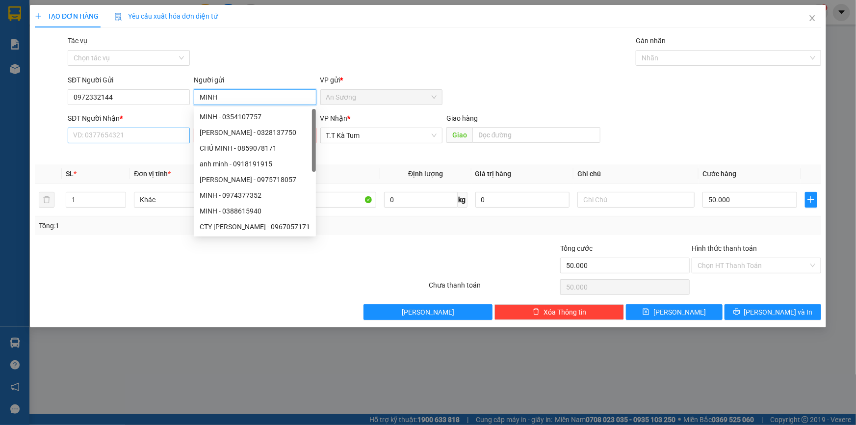
type input "MINH"
click at [130, 138] on input "SĐT Người Nhận *" at bounding box center [129, 136] width 122 height 16
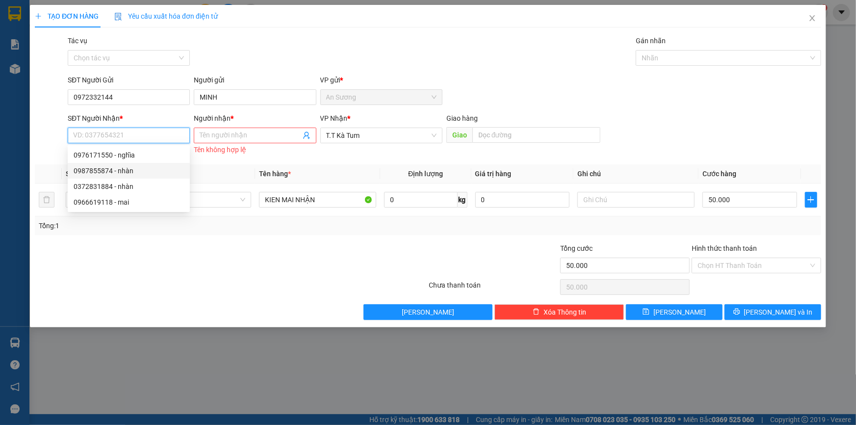
click at [100, 167] on div "0987855874 - nhàn" at bounding box center [129, 170] width 110 height 11
type input "0987855874"
type input "nhàn"
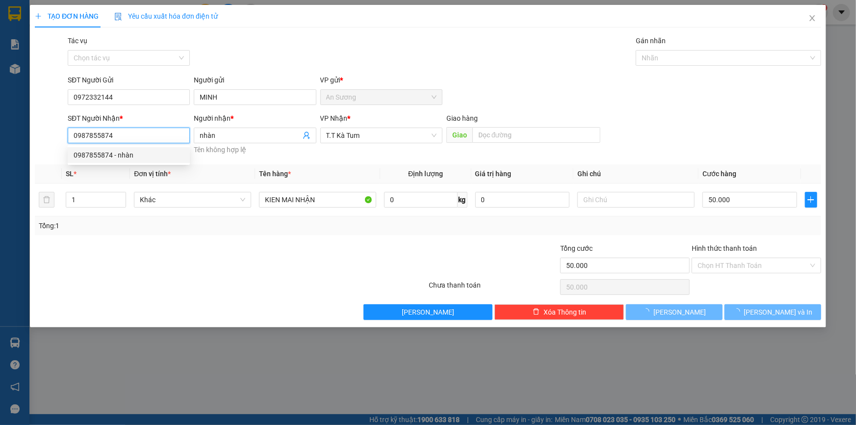
type input "40.000"
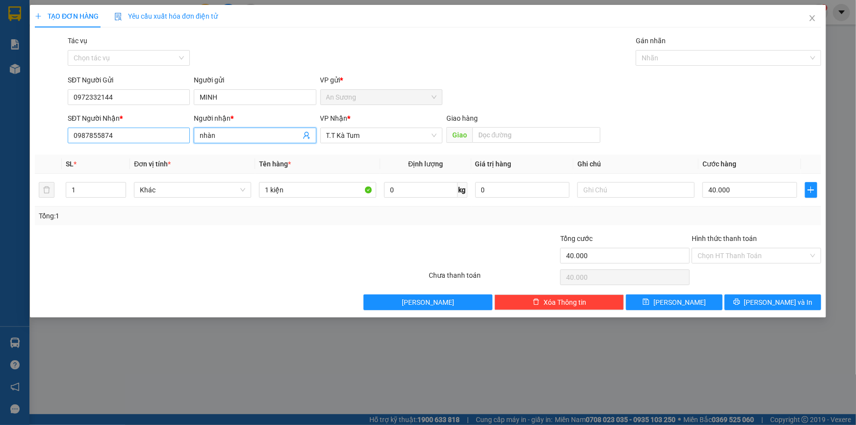
drag, startPoint x: 206, startPoint y: 140, endPoint x: 176, endPoint y: 137, distance: 31.1
click at [177, 137] on div "SĐT Người Nhận * 0987855874 Người nhận * nhàn nhàn VP Nhận * T.T Kà Tum Giao …" at bounding box center [444, 130] width 757 height 34
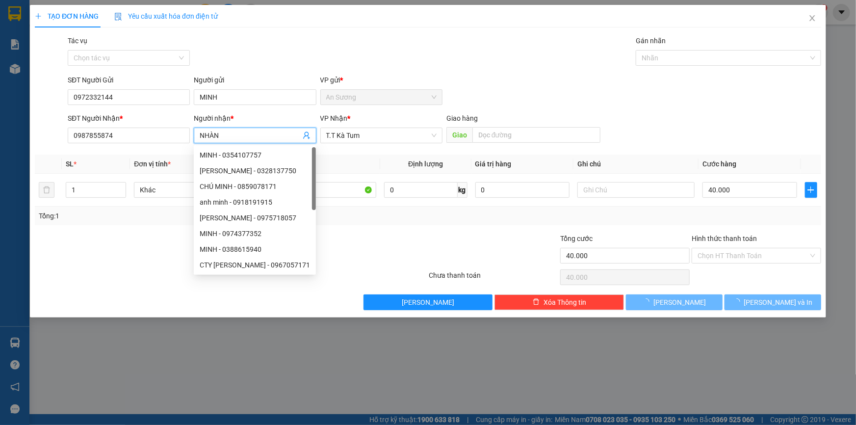
type input "NHÀN"
click at [448, 240] on div at bounding box center [493, 250] width 131 height 34
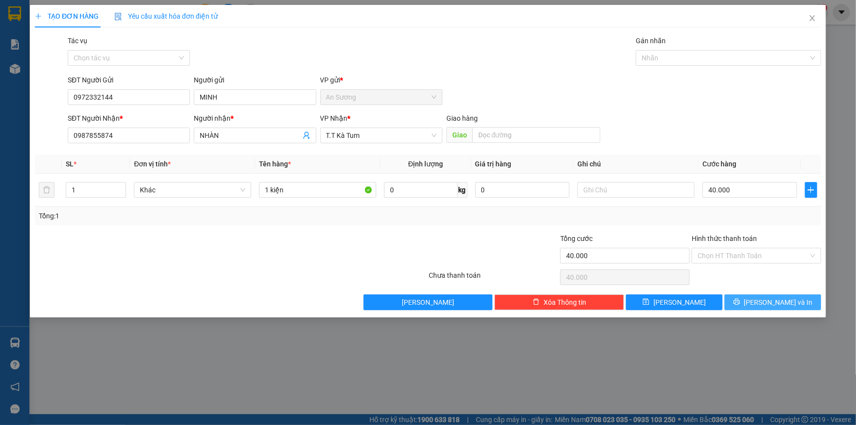
click at [784, 302] on span "[PERSON_NAME] và In" at bounding box center [778, 302] width 69 height 11
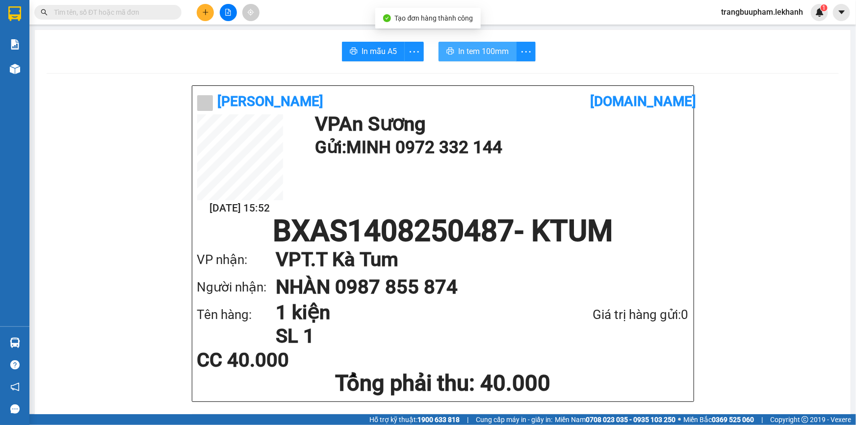
click at [481, 53] on span "In tem 100mm" at bounding box center [483, 51] width 51 height 12
click at [145, 15] on input "text" at bounding box center [112, 12] width 116 height 11
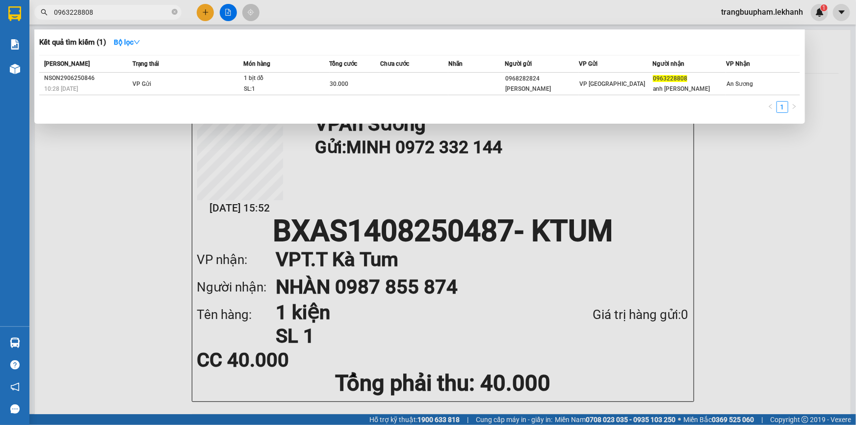
type input "0963228808"
click at [172, 14] on icon "close-circle" at bounding box center [175, 12] width 6 height 6
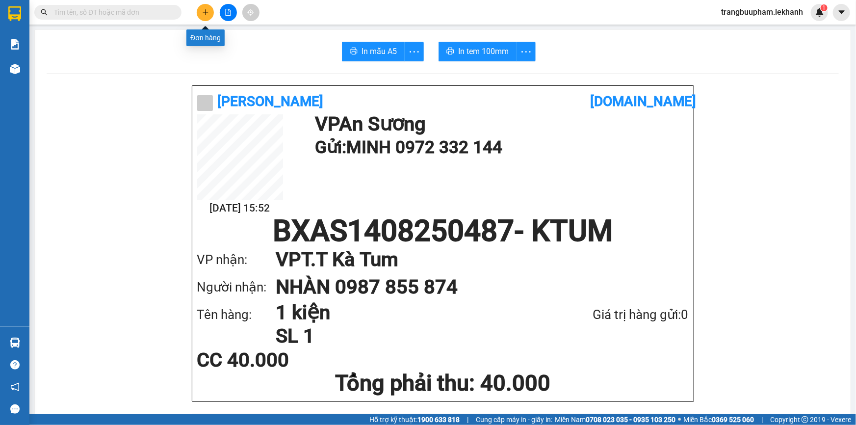
click at [210, 10] on button at bounding box center [205, 12] width 17 height 17
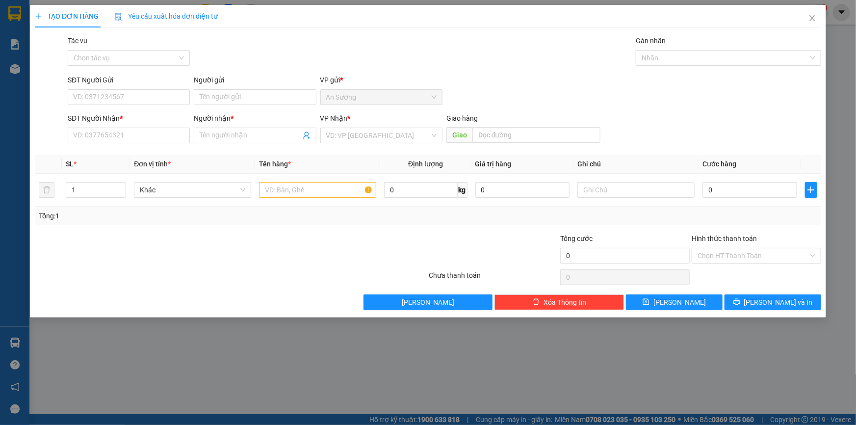
click at [142, 145] on div "SĐT Người Nhận * VD: 0377654321" at bounding box center [129, 130] width 122 height 34
click at [142, 138] on input "SĐT Người Nhận *" at bounding box center [129, 136] width 122 height 16
type input "0964620379"
click at [136, 153] on div "0964620379 - [GEOGRAPHIC_DATA]" at bounding box center [129, 155] width 110 height 11
type input "[PERSON_NAME]"
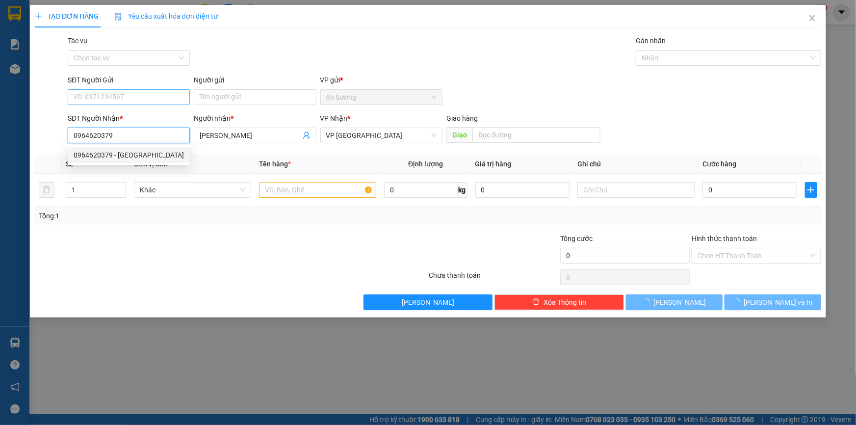
type input "30.000"
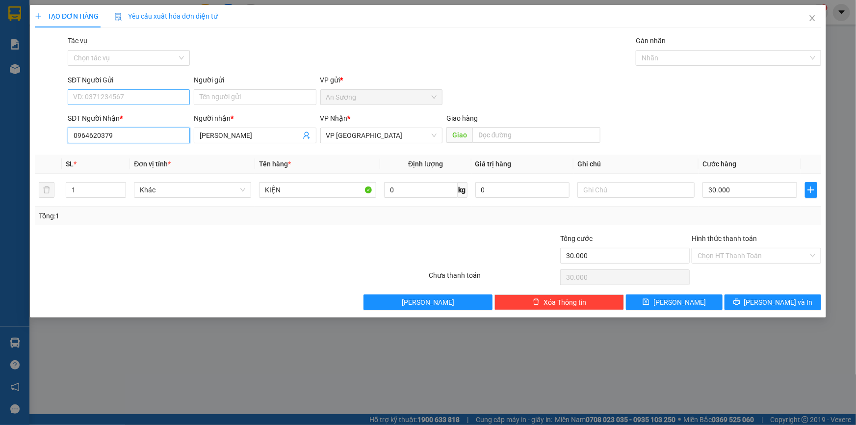
type input "0964620379"
click at [151, 95] on input "SĐT Người Gửi" at bounding box center [129, 97] width 122 height 16
click at [142, 128] on div "0708782747 - CHÚ QUÝ" at bounding box center [129, 132] width 110 height 11
type input "0708782747"
type input "CHÚ QUÝ"
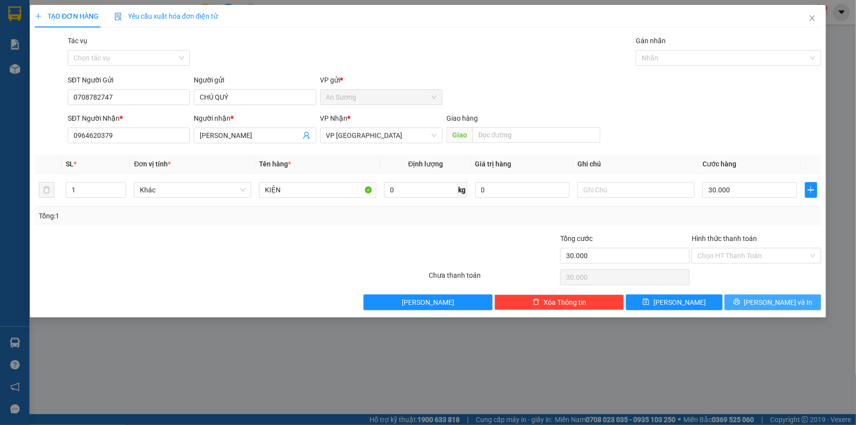
click at [770, 305] on span "[PERSON_NAME] và In" at bounding box center [778, 302] width 69 height 11
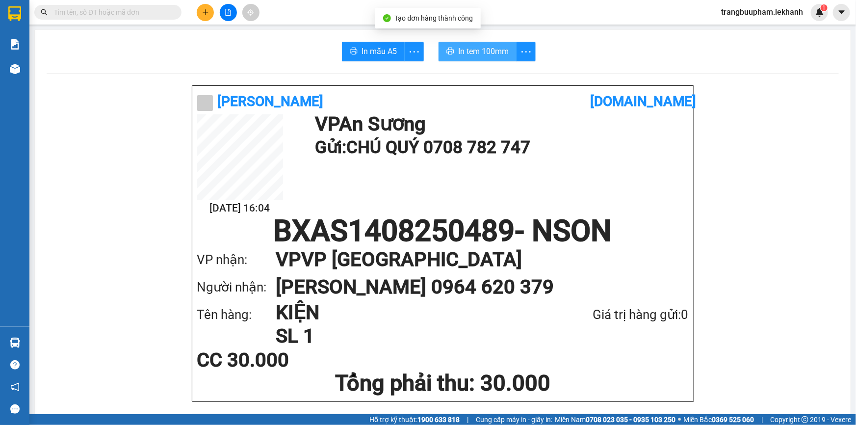
click at [492, 43] on button "In tem 100mm" at bounding box center [477, 52] width 78 height 20
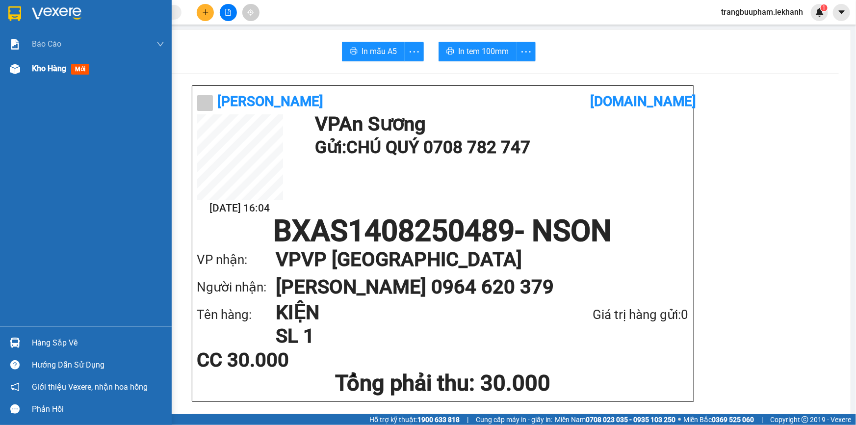
click at [47, 77] on div "Kho hàng mới" at bounding box center [98, 68] width 132 height 25
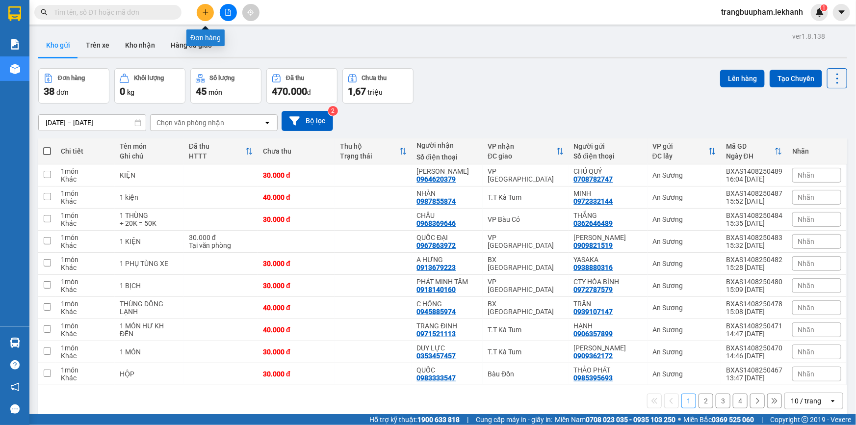
click at [206, 11] on icon "plus" at bounding box center [205, 12] width 7 height 7
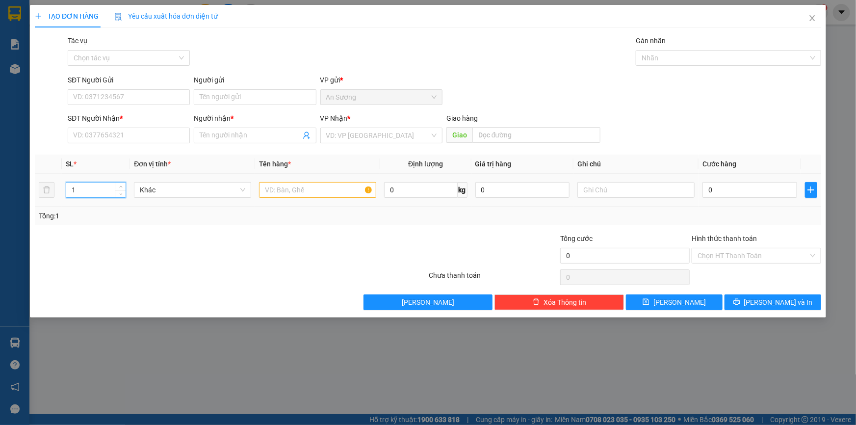
drag, startPoint x: 101, startPoint y: 194, endPoint x: 56, endPoint y: 204, distance: 46.2
click at [56, 204] on tr "1 Khác 0 kg 0 0" at bounding box center [428, 190] width 786 height 33
type input "3"
click at [150, 136] on input "SĐT Người Nhận *" at bounding box center [129, 136] width 122 height 16
type input "0399676436"
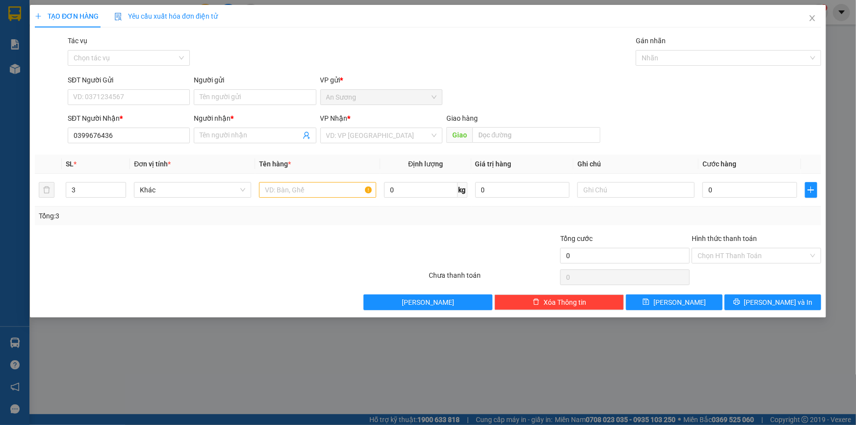
drag, startPoint x: 207, startPoint y: 137, endPoint x: 314, endPoint y: 156, distance: 108.6
click at [208, 137] on input "Người nhận *" at bounding box center [250, 135] width 101 height 11
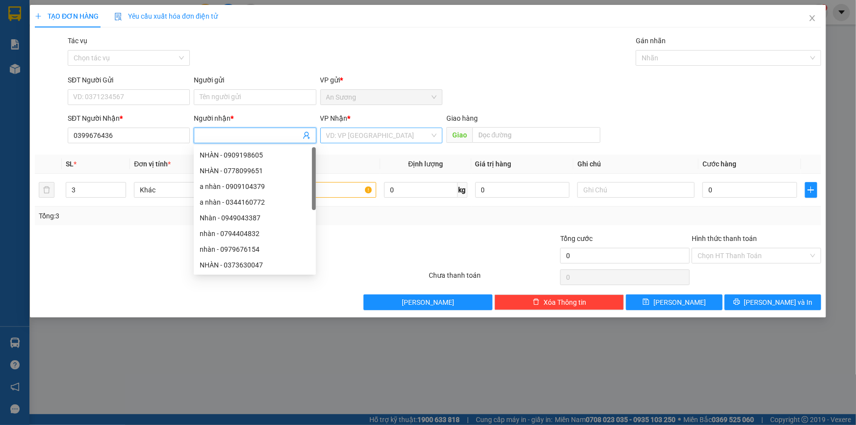
drag, startPoint x: 370, startPoint y: 136, endPoint x: 367, endPoint y: 142, distance: 6.8
click at [369, 136] on input "search" at bounding box center [377, 135] width 103 height 15
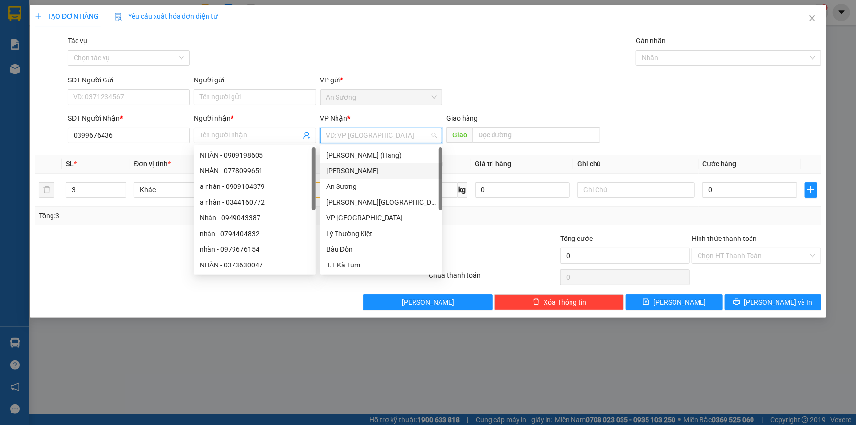
scroll to position [62, 0]
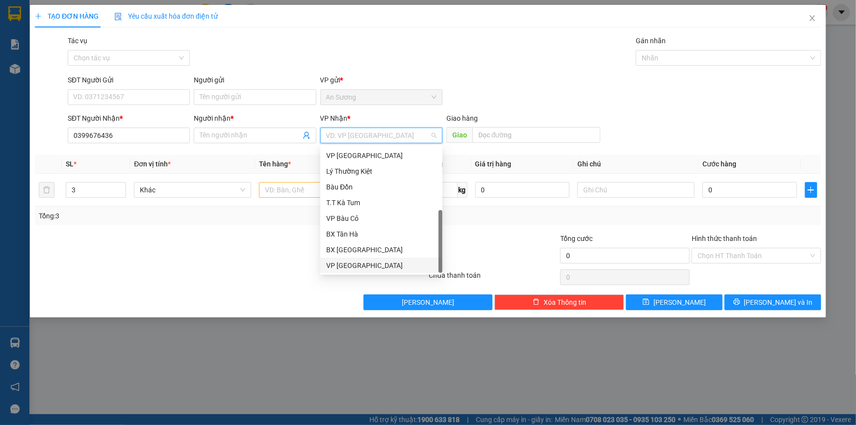
click at [377, 270] on div "VP [GEOGRAPHIC_DATA]" at bounding box center [381, 265] width 122 height 16
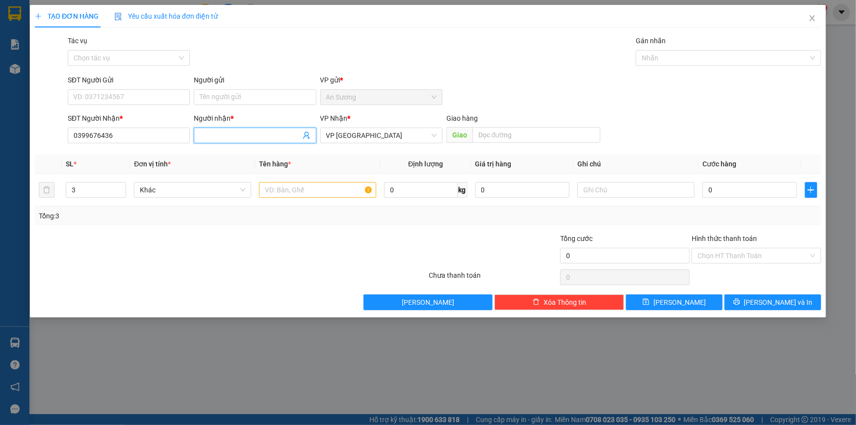
click at [239, 135] on input "Người nhận *" at bounding box center [250, 135] width 101 height 11
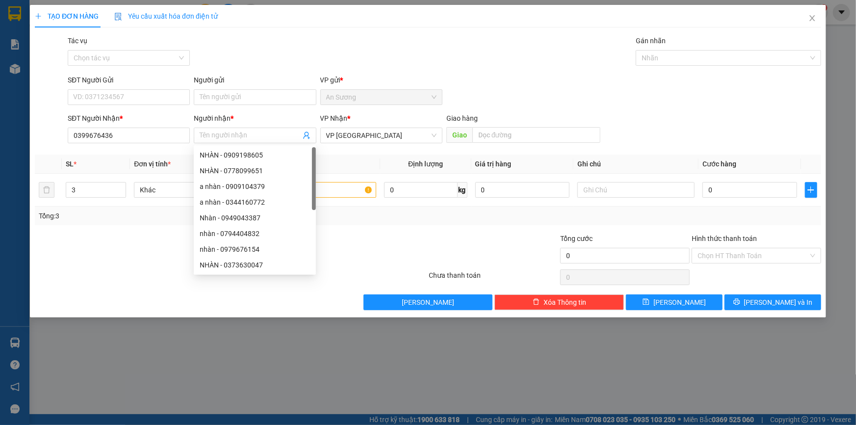
click at [85, 84] on div "SĐT Người Gửi" at bounding box center [129, 80] width 122 height 11
click at [85, 89] on input "SĐT Người Gửi" at bounding box center [129, 97] width 122 height 16
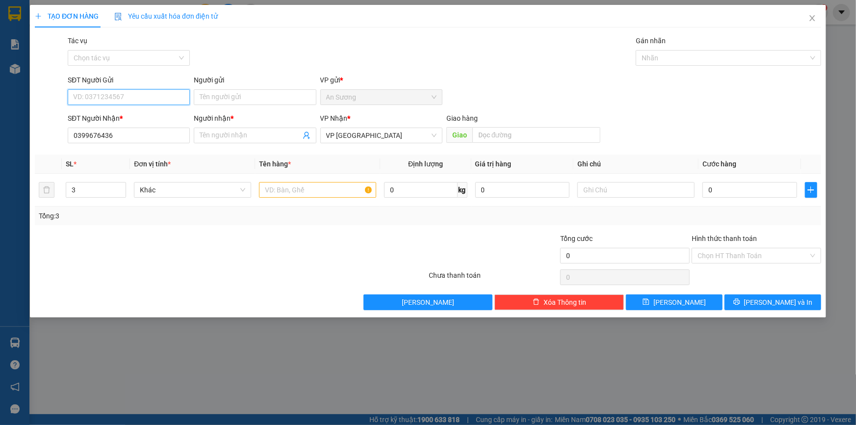
click at [100, 93] on input "SĐT Người Gửi" at bounding box center [129, 97] width 122 height 16
type input "0399676436"
drag, startPoint x: 131, startPoint y: 91, endPoint x: 34, endPoint y: 95, distance: 96.7
click at [34, 95] on div "SĐT Người Gửi 0399676436 0399676436 Người gửi Tên người gửi VP gửi * [PERSON_NA…" at bounding box center [428, 92] width 788 height 34
click at [213, 134] on input "Người nhận *" at bounding box center [250, 135] width 101 height 11
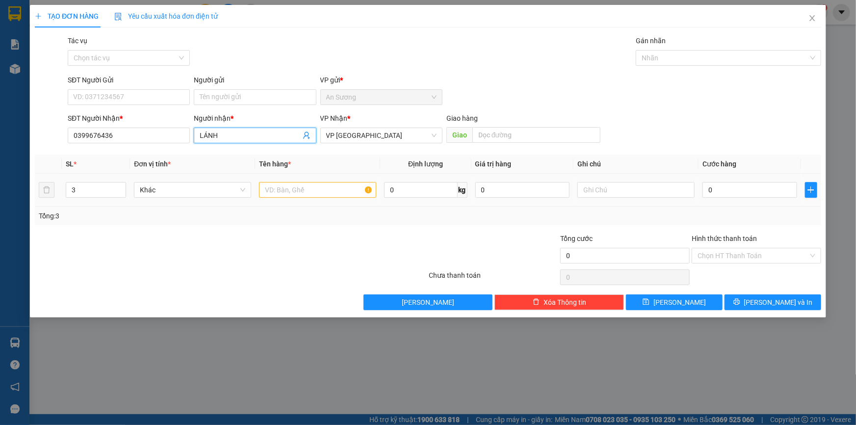
type input "LÁNH"
click at [346, 194] on input "text" at bounding box center [317, 190] width 117 height 16
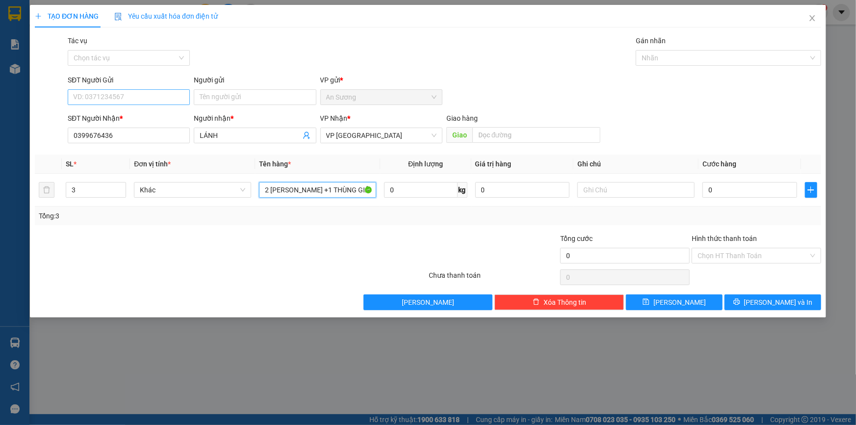
type input "2 [PERSON_NAME] +1 THÙNG GIẤY"
click at [138, 100] on input "SĐT Người Gửi" at bounding box center [129, 97] width 122 height 16
type input "0326257335"
click at [218, 96] on input "Người gửi" at bounding box center [255, 97] width 122 height 16
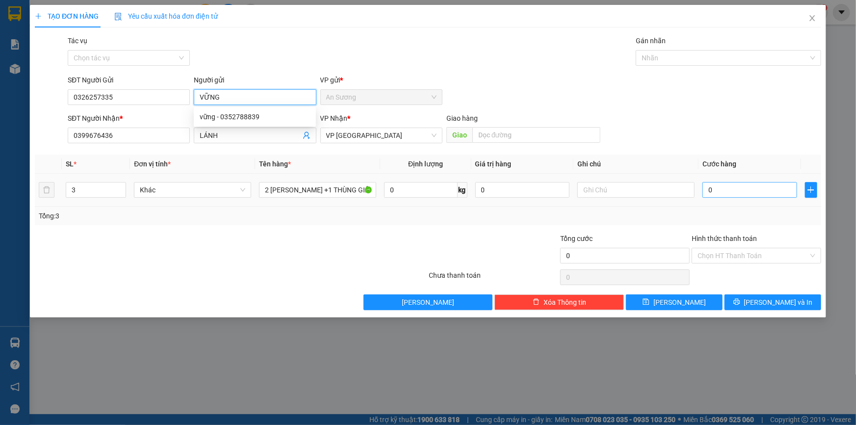
type input "VỮNG"
click at [730, 193] on input "0" at bounding box center [749, 190] width 95 height 16
type input "1"
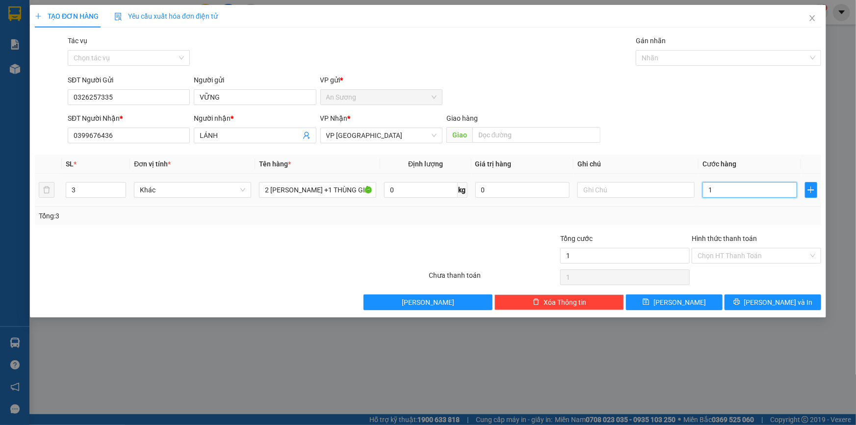
type input "12"
type input "120"
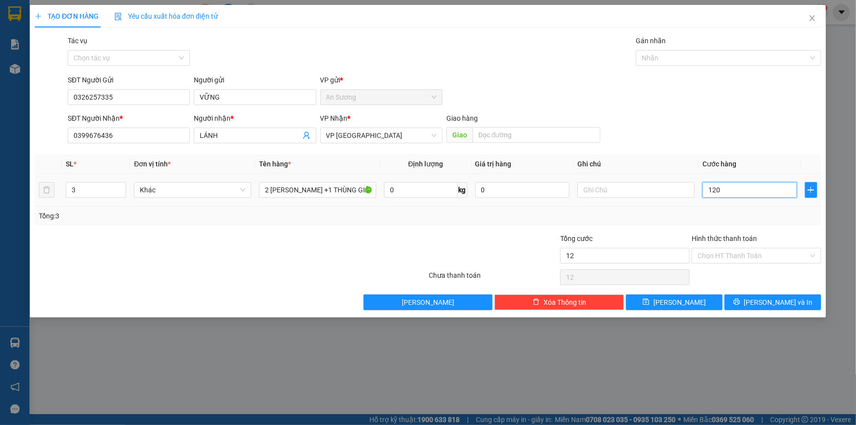
type input "120"
type input "120.000"
click at [742, 246] on div "Hình thức thanh toán" at bounding box center [755, 240] width 129 height 15
click at [737, 261] on input "Hình thức thanh toán" at bounding box center [752, 255] width 111 height 15
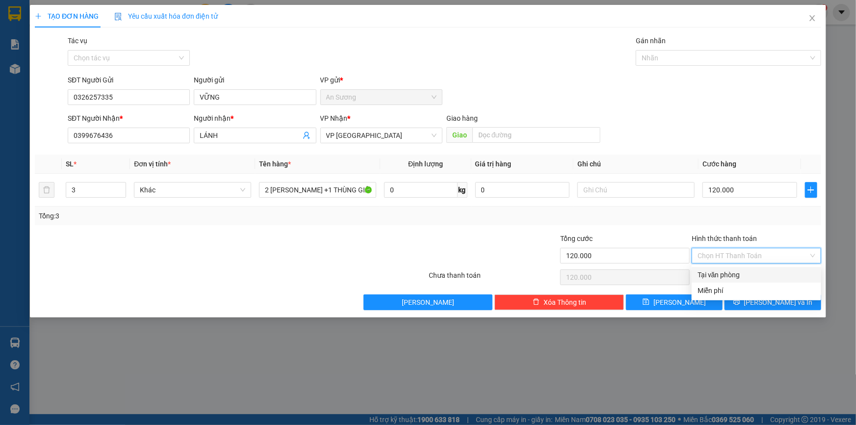
click at [741, 272] on div "Tại văn phòng" at bounding box center [756, 274] width 118 height 11
type input "0"
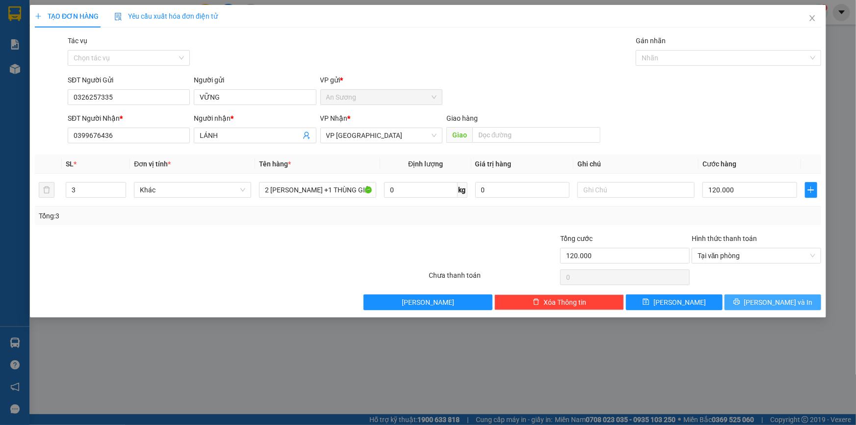
click at [773, 307] on button "[PERSON_NAME] và In" at bounding box center [772, 302] width 97 height 16
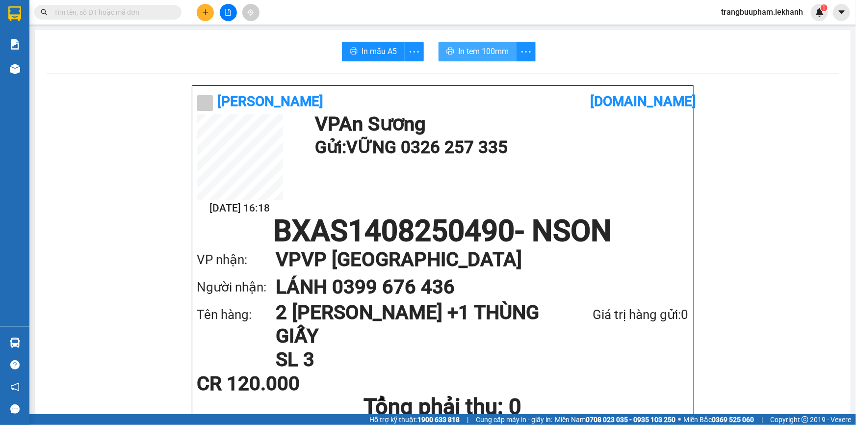
drag, startPoint x: 479, startPoint y: 62, endPoint x: 482, endPoint y: 51, distance: 10.9
click at [483, 51] on span "In tem 100mm" at bounding box center [483, 51] width 51 height 12
click at [198, 12] on button at bounding box center [205, 12] width 17 height 17
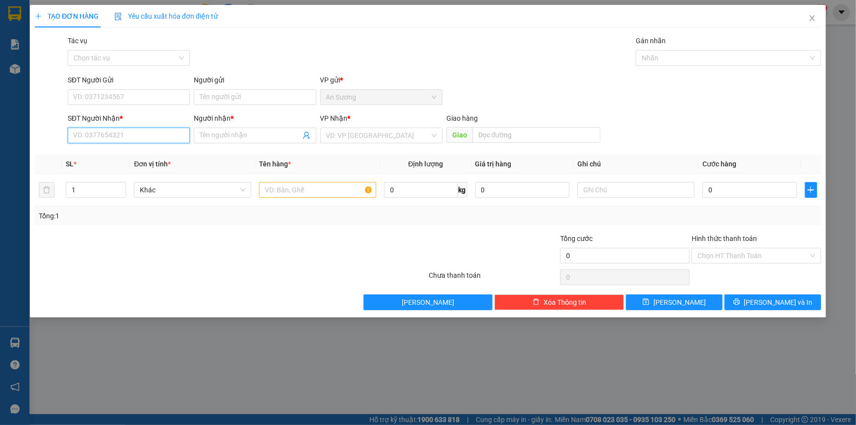
drag, startPoint x: 107, startPoint y: 128, endPoint x: 113, endPoint y: 122, distance: 8.7
click at [108, 128] on input "SĐT Người Nhận *" at bounding box center [129, 136] width 122 height 16
click at [106, 154] on div "0943599026 - THỦY" at bounding box center [129, 155] width 110 height 11
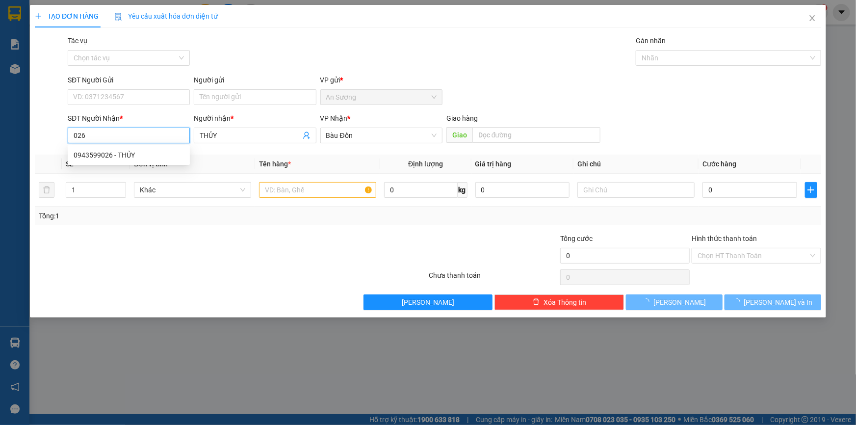
type input "0943599026"
type input "THỦY"
type input "50.000"
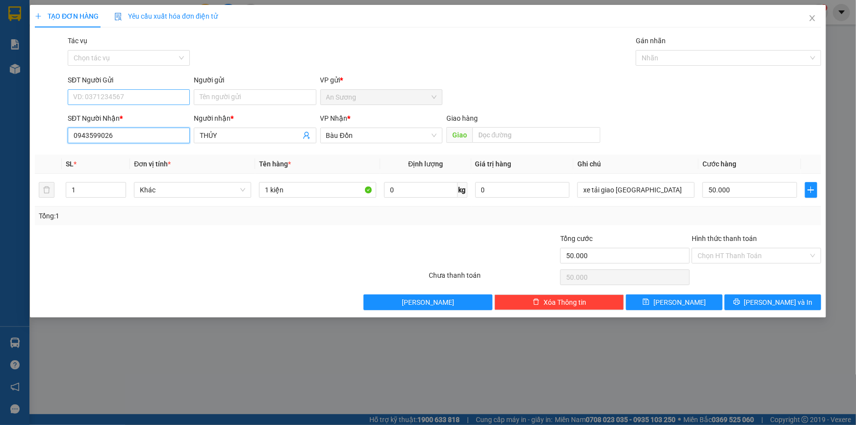
type input "0943599026"
click at [124, 98] on input "SĐT Người Gửi" at bounding box center [129, 97] width 122 height 16
click at [128, 117] on div "0901060796 - sơn" at bounding box center [129, 116] width 110 height 11
type input "0901060796"
type input "sơn"
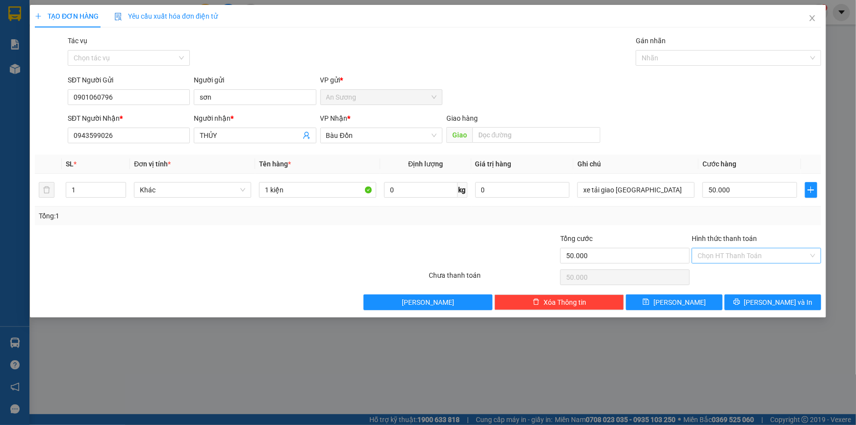
drag, startPoint x: 740, startPoint y: 250, endPoint x: 742, endPoint y: 260, distance: 11.2
click at [741, 250] on input "Hình thức thanh toán" at bounding box center [752, 255] width 111 height 15
click at [744, 271] on div "Tại văn phòng" at bounding box center [756, 274] width 118 height 11
type input "0"
click at [773, 307] on button "[PERSON_NAME] và In" at bounding box center [772, 302] width 97 height 16
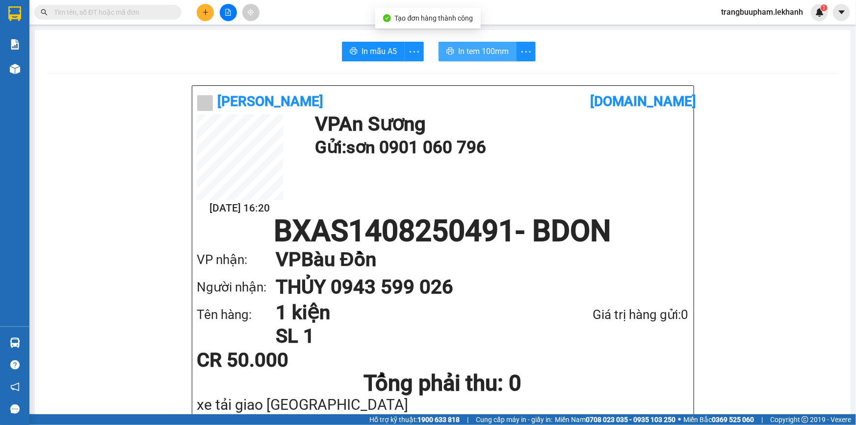
click at [471, 45] on span "In tem 100mm" at bounding box center [483, 51] width 51 height 12
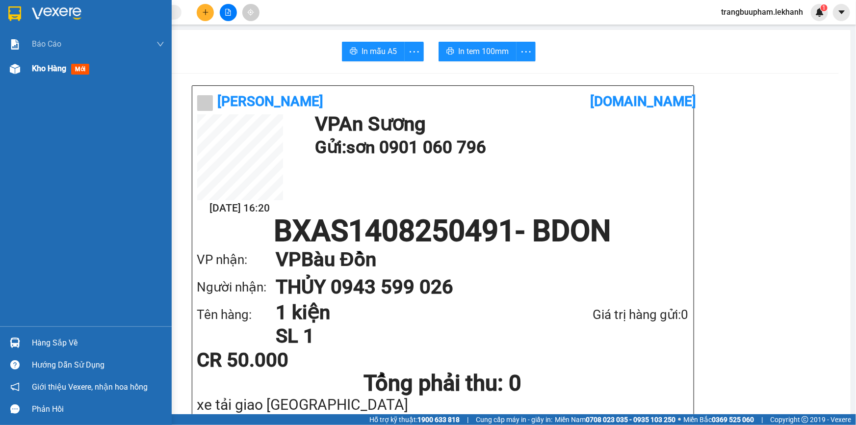
click at [35, 73] on span "Kho hàng" at bounding box center [49, 68] width 34 height 9
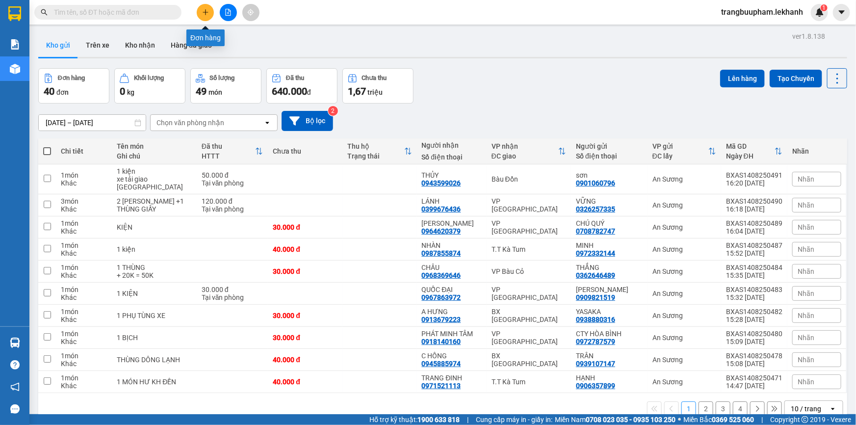
click at [203, 17] on button at bounding box center [205, 12] width 17 height 17
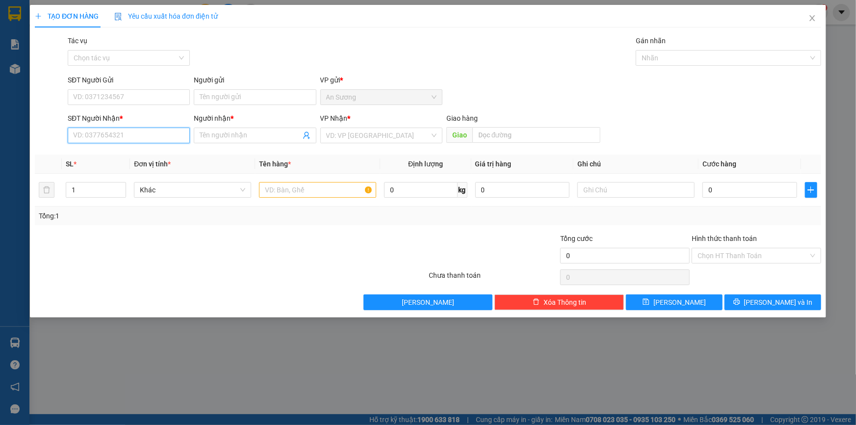
click at [126, 138] on input "SĐT Người Nhận *" at bounding box center [129, 136] width 122 height 16
click at [135, 137] on input "SĐT Người Nhận *" at bounding box center [129, 136] width 122 height 16
type input "0978075524"
click at [146, 148] on div "0978075524 - anh hiểu" at bounding box center [129, 155] width 122 height 16
type input "anh hiểu"
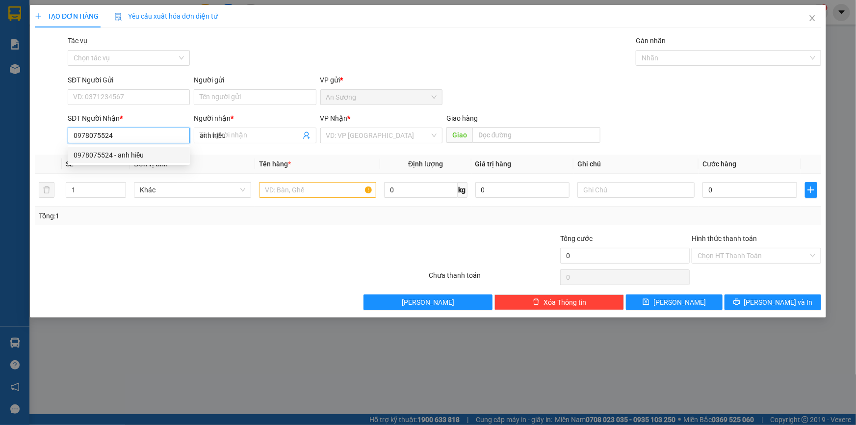
type input "30.000"
type input "0978075524"
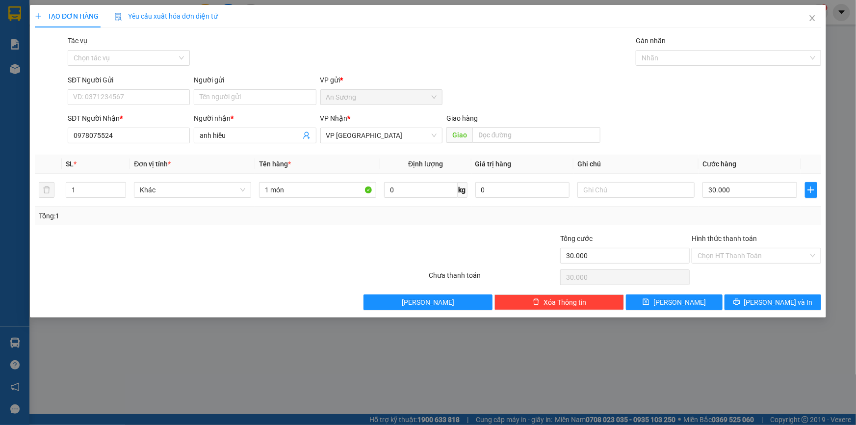
click at [151, 105] on div "SĐT Người Gửi VD: 0371234567" at bounding box center [129, 92] width 122 height 34
click at [152, 102] on input "SĐT Người Gửi" at bounding box center [129, 97] width 122 height 16
click at [145, 117] on div "0349473786 - TUYẾT" at bounding box center [129, 116] width 110 height 11
type input "0349473786"
type input "TUYẾT"
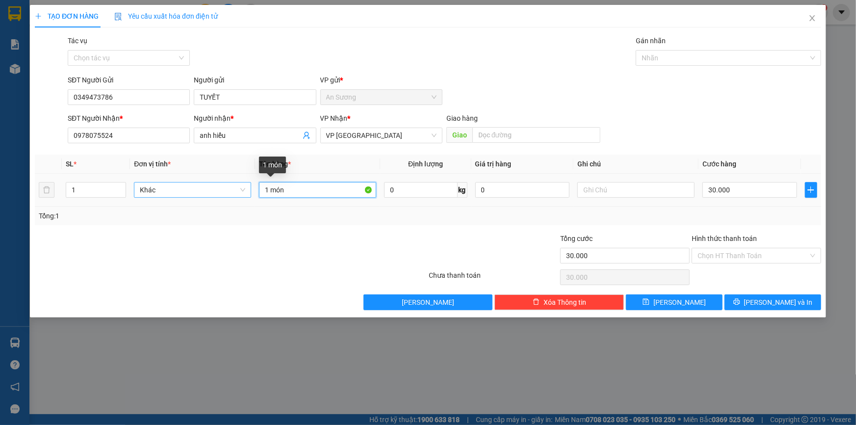
drag, startPoint x: 299, startPoint y: 193, endPoint x: 221, endPoint y: 182, distance: 79.3
click at [224, 199] on tr "1 Khác 1 món 0 kg 0 30.000" at bounding box center [428, 190] width 786 height 33
type input "1 KIỆN MAI NHẬN"
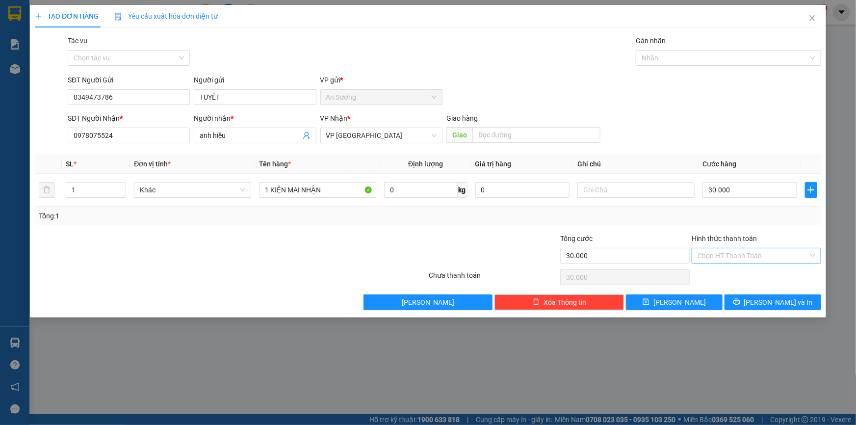
click at [743, 248] on input "Hình thức thanh toán" at bounding box center [752, 255] width 111 height 15
click at [737, 271] on div "Tại văn phòng" at bounding box center [756, 274] width 118 height 11
type input "0"
click at [761, 305] on button "[PERSON_NAME] và In" at bounding box center [772, 302] width 97 height 16
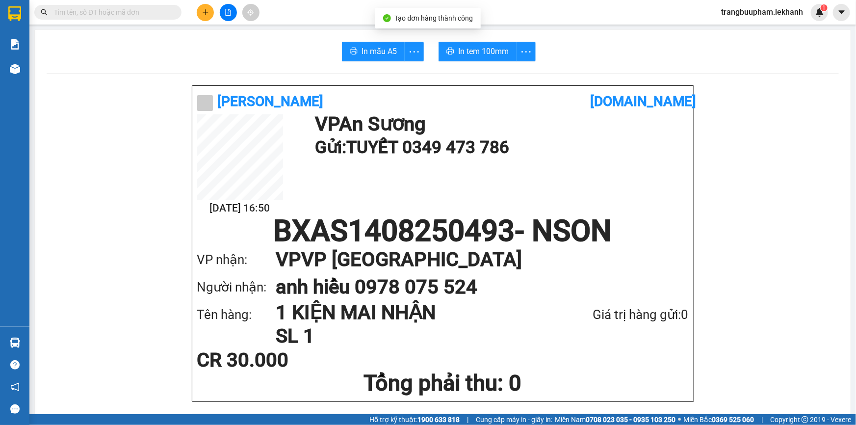
click at [497, 53] on span "In tem 100mm" at bounding box center [483, 51] width 51 height 12
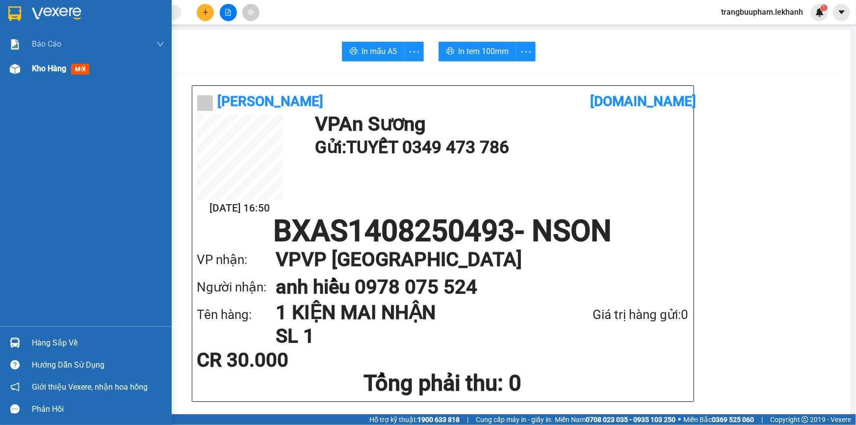
click at [72, 69] on span "mới" at bounding box center [80, 69] width 18 height 11
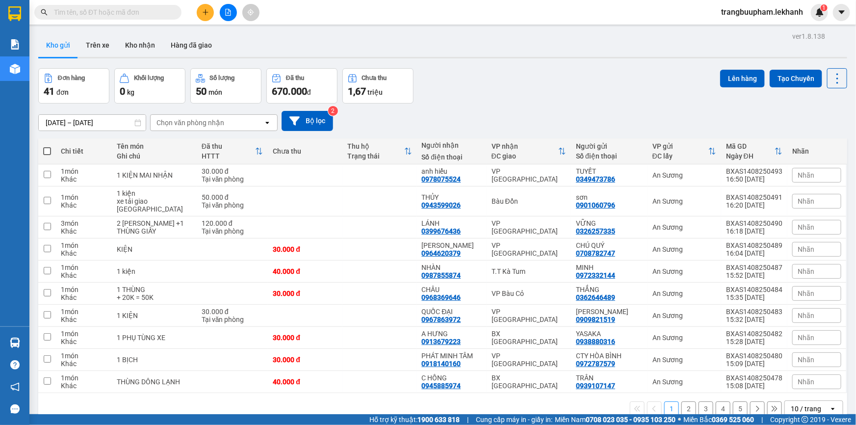
click at [202, 14] on icon "plus" at bounding box center [205, 12] width 7 height 7
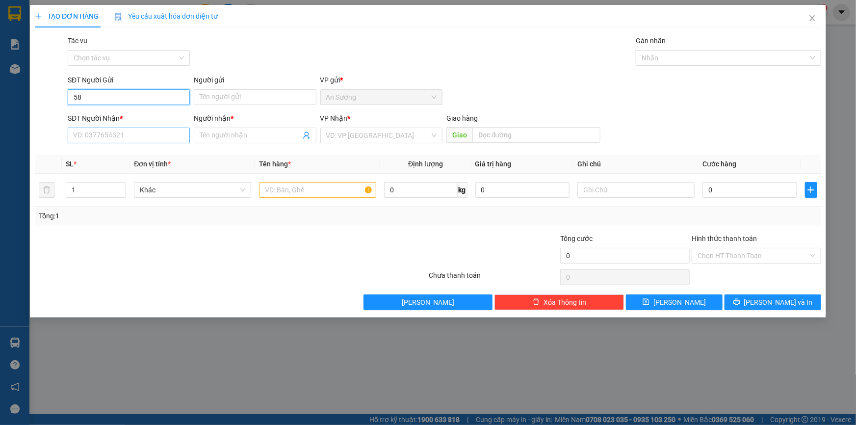
type input "5"
click at [145, 137] on input "SĐT Người Nhận *" at bounding box center [129, 136] width 122 height 16
click at [117, 154] on div "0949032580 - NGUYÊN" at bounding box center [129, 155] width 110 height 11
type input "0949032580"
type input "NGUYÊN"
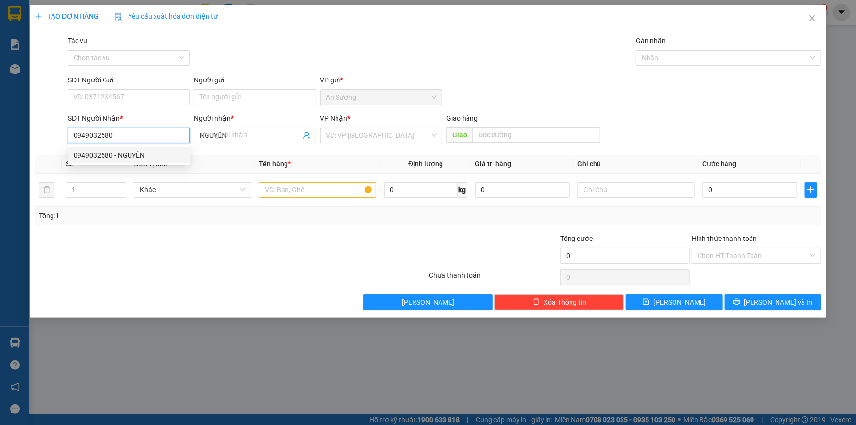
type input "40.000"
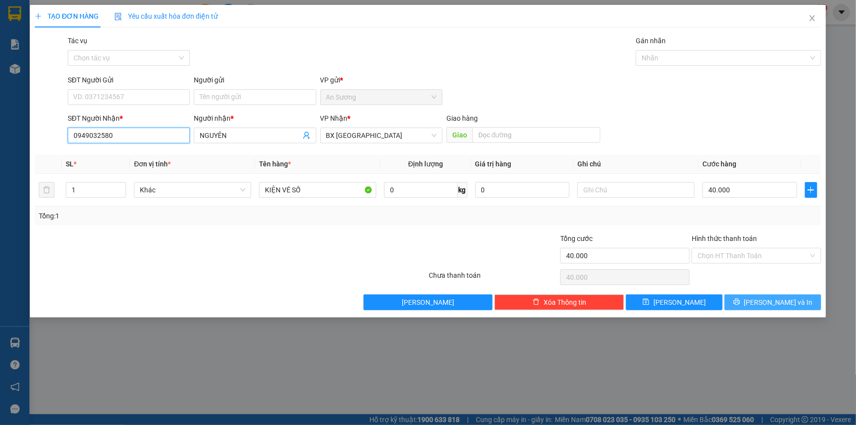
type input "0949032580"
click at [768, 300] on span "[PERSON_NAME] và In" at bounding box center [778, 302] width 69 height 11
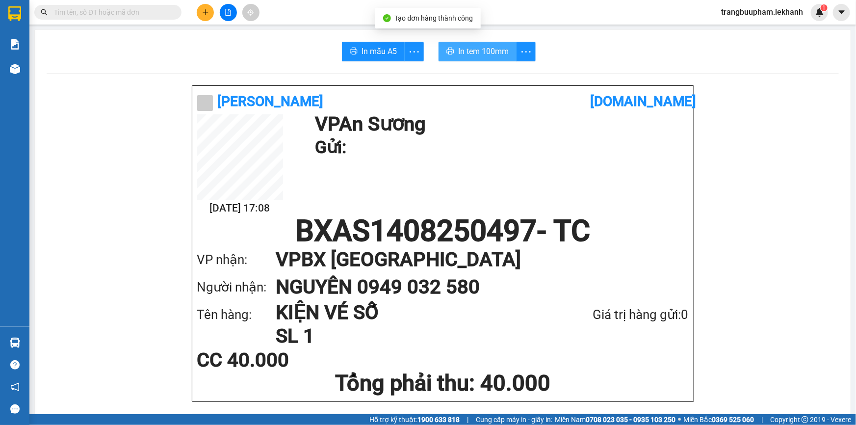
click at [496, 53] on span "In tem 100mm" at bounding box center [483, 51] width 51 height 12
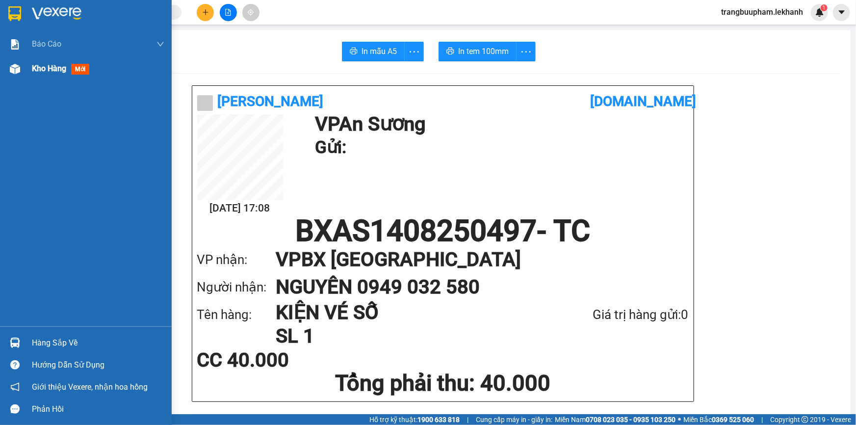
click at [58, 73] on span "Kho hàng" at bounding box center [49, 68] width 34 height 9
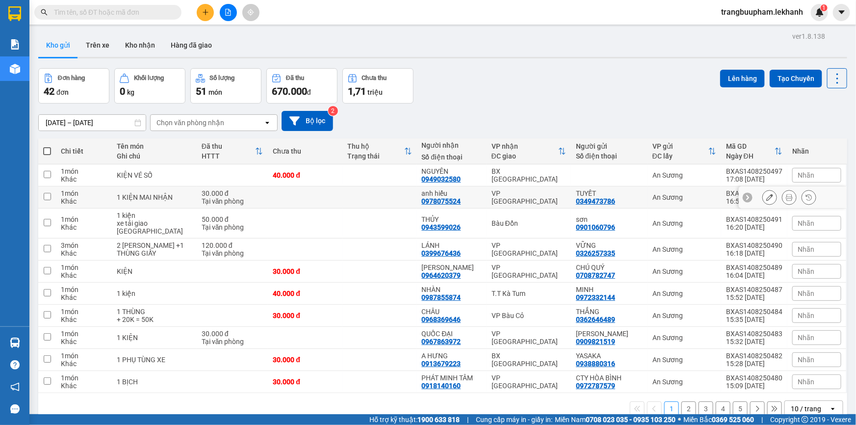
click at [373, 197] on td at bounding box center [379, 197] width 75 height 22
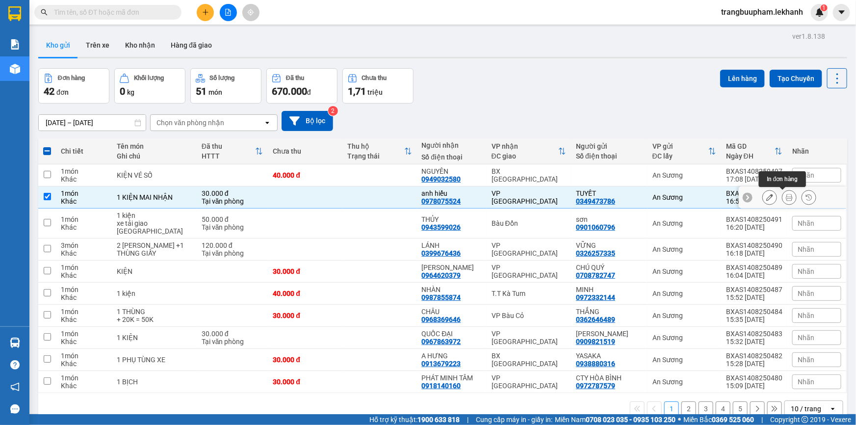
click at [786, 197] on icon at bounding box center [789, 197] width 7 height 7
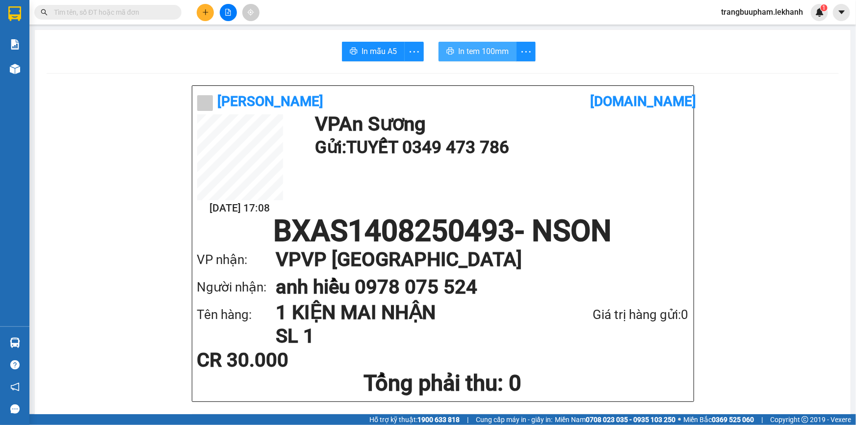
click at [496, 50] on span "In tem 100mm" at bounding box center [483, 51] width 51 height 12
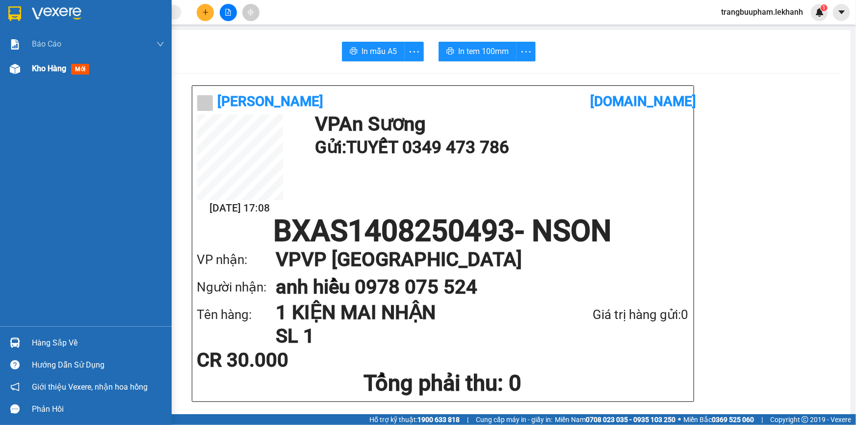
click at [32, 76] on div "Kho hàng mới" at bounding box center [98, 68] width 132 height 25
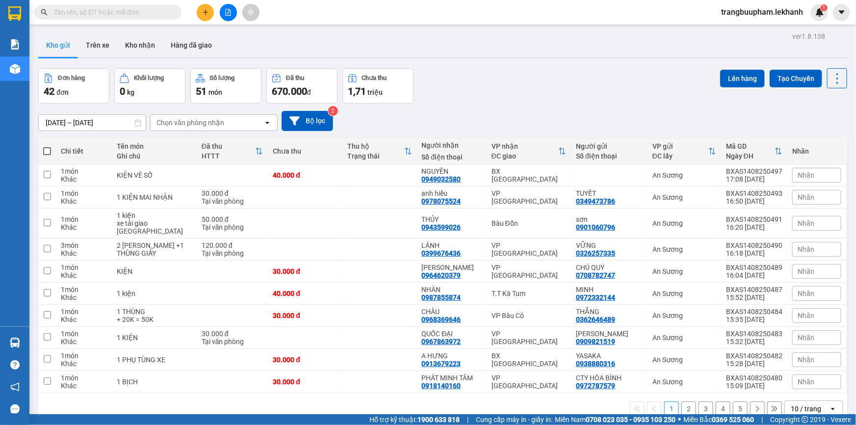
click at [209, 12] on button at bounding box center [205, 12] width 17 height 17
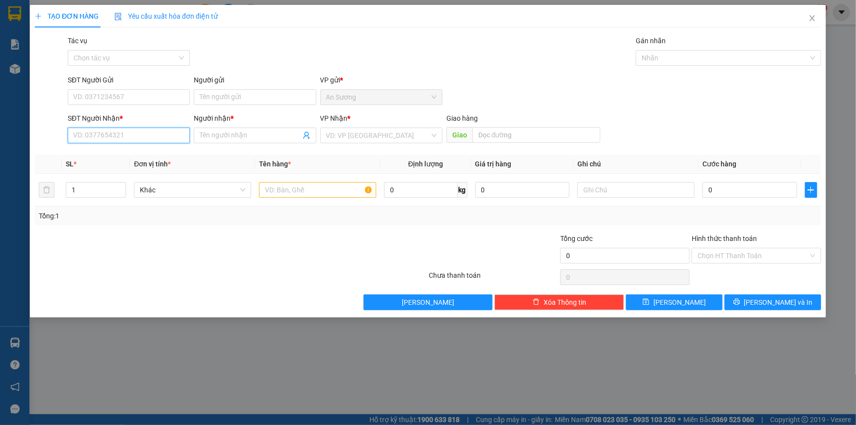
click at [149, 141] on input "SĐT Người Nhận *" at bounding box center [129, 136] width 122 height 16
type input "0914141157"
click at [154, 152] on div "0914141157 - SINH" at bounding box center [129, 155] width 110 height 11
type input "SINH"
type input "30.000"
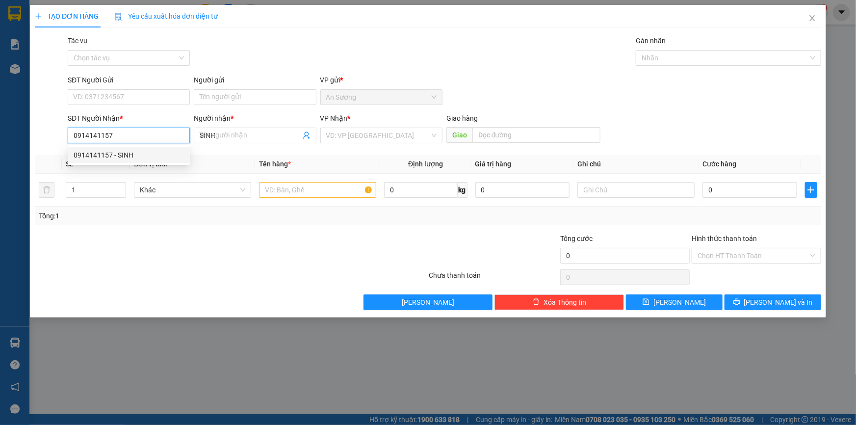
type input "30.000"
type input "0914141157"
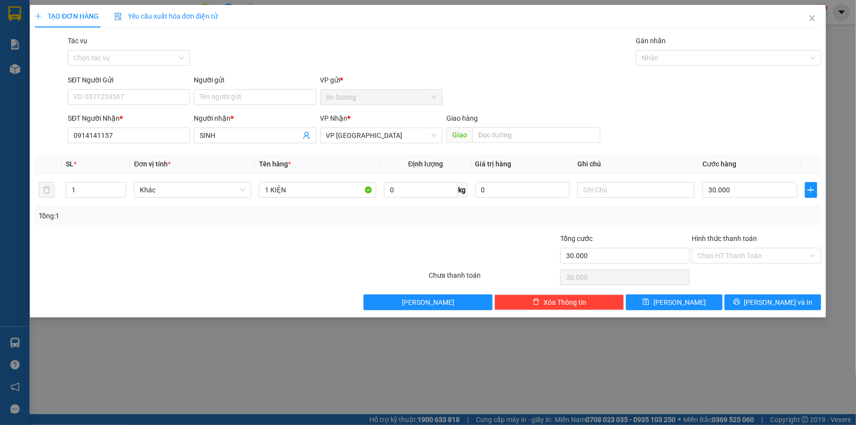
click at [141, 87] on div "SĐT Người Gửi" at bounding box center [129, 82] width 122 height 15
click at [143, 102] on input "SĐT Người Gửi" at bounding box center [129, 97] width 122 height 16
click at [630, 190] on input "text" at bounding box center [635, 190] width 117 height 16
click at [740, 302] on icon "printer" at bounding box center [736, 301] width 7 height 7
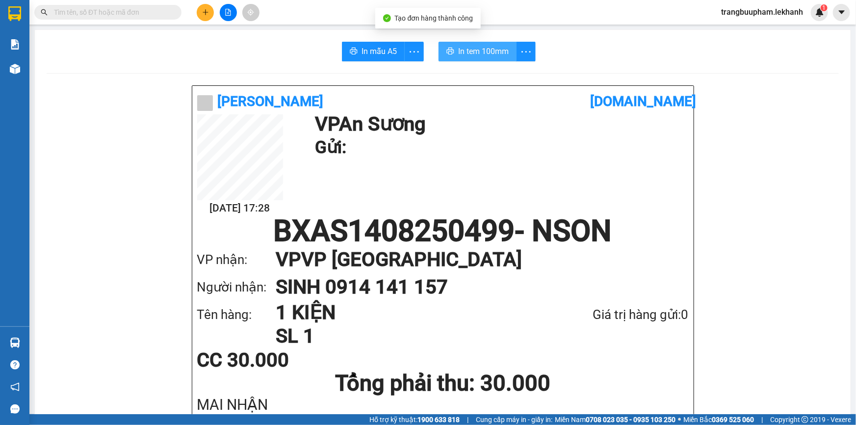
click at [500, 59] on button "In tem 100mm" at bounding box center [477, 52] width 78 height 20
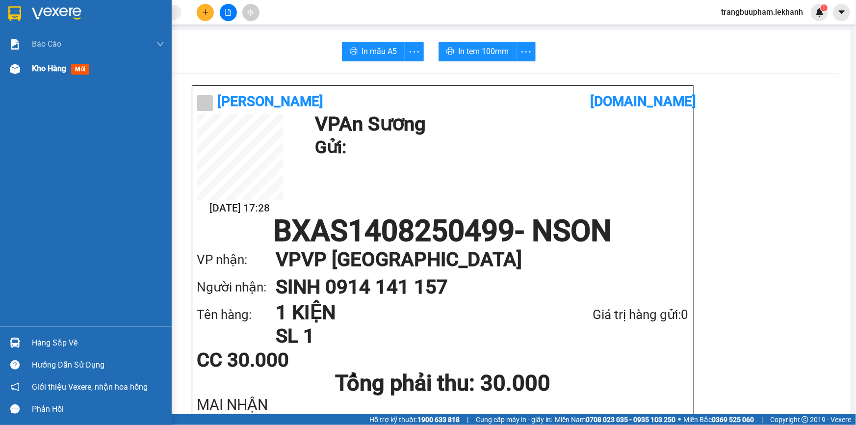
click at [37, 68] on span "Kho hàng" at bounding box center [49, 68] width 34 height 9
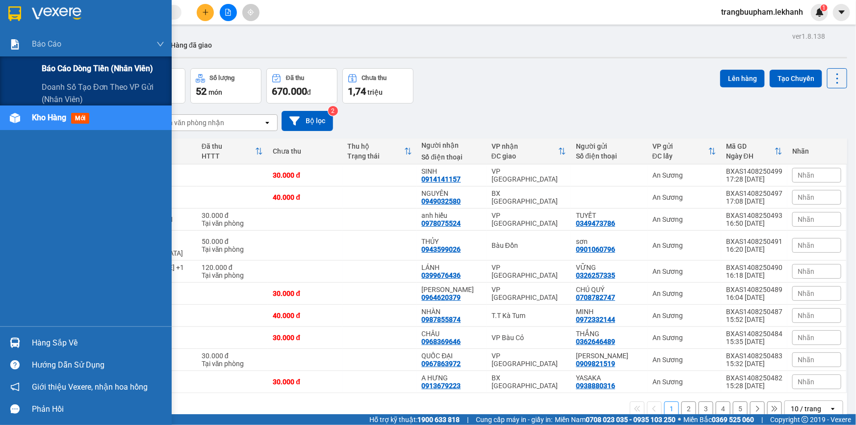
drag, startPoint x: 83, startPoint y: 66, endPoint x: 119, endPoint y: 76, distance: 37.6
click at [83, 66] on span "Báo cáo dòng tiền (nhân viên)" at bounding box center [97, 68] width 111 height 12
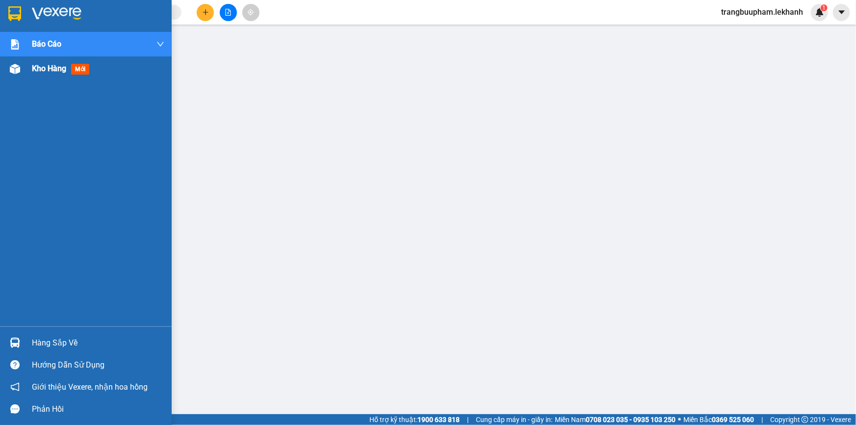
click at [58, 74] on div "Kho hàng mới" at bounding box center [62, 68] width 61 height 12
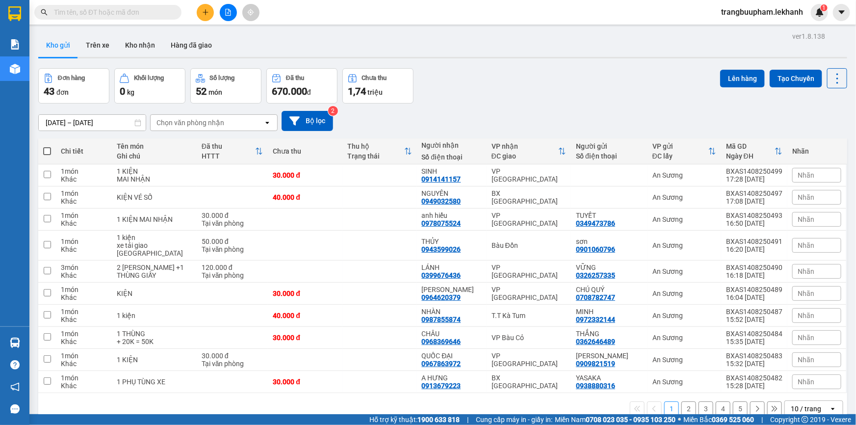
click at [110, 124] on input "[DATE] – [DATE]" at bounding box center [92, 123] width 107 height 16
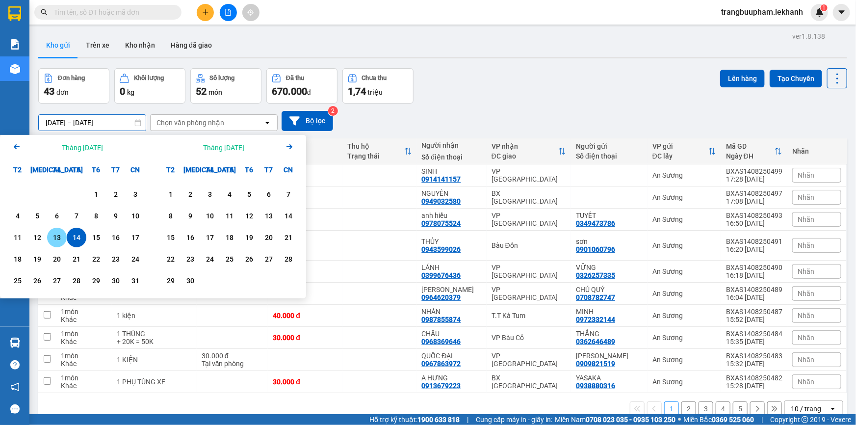
click at [61, 237] on div "13" at bounding box center [57, 237] width 14 height 12
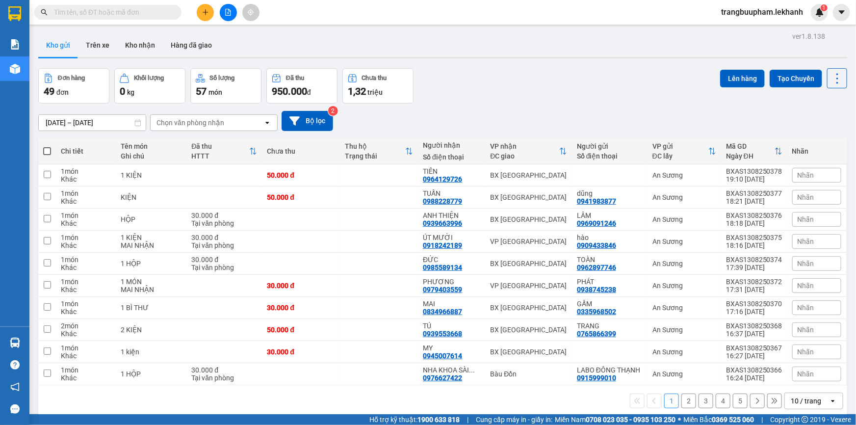
click at [115, 124] on input "[DATE] – [DATE]" at bounding box center [92, 123] width 107 height 16
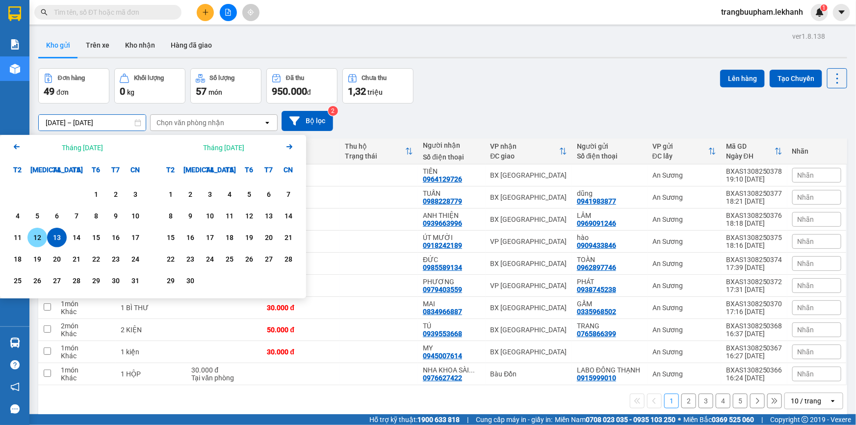
click at [38, 236] on div "12" at bounding box center [37, 237] width 14 height 12
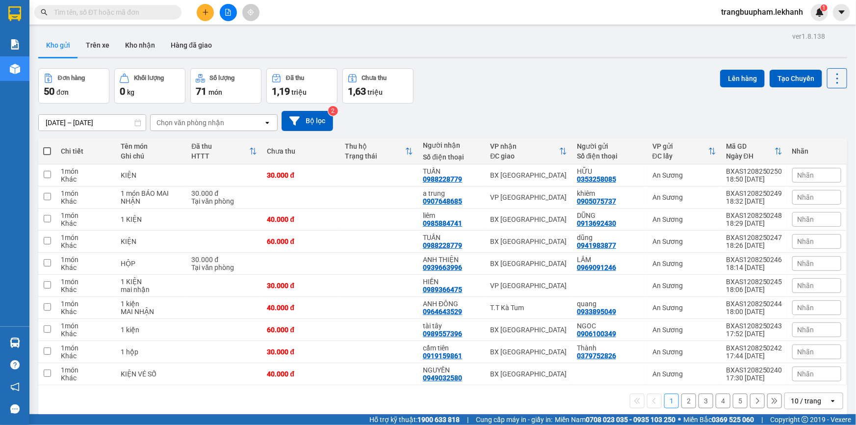
click at [86, 118] on input "[DATE] – [DATE]" at bounding box center [92, 123] width 107 height 16
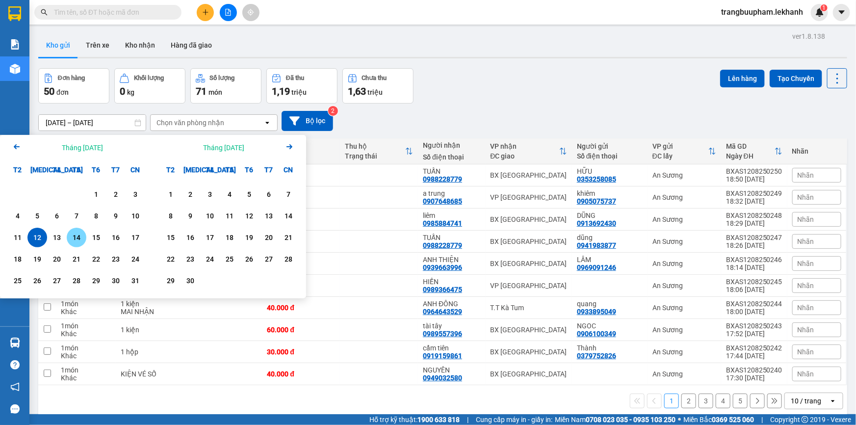
click at [80, 235] on div "14" at bounding box center [77, 237] width 14 height 12
type input "[DATE] – [DATE]"
